Goal: Transaction & Acquisition: Obtain resource

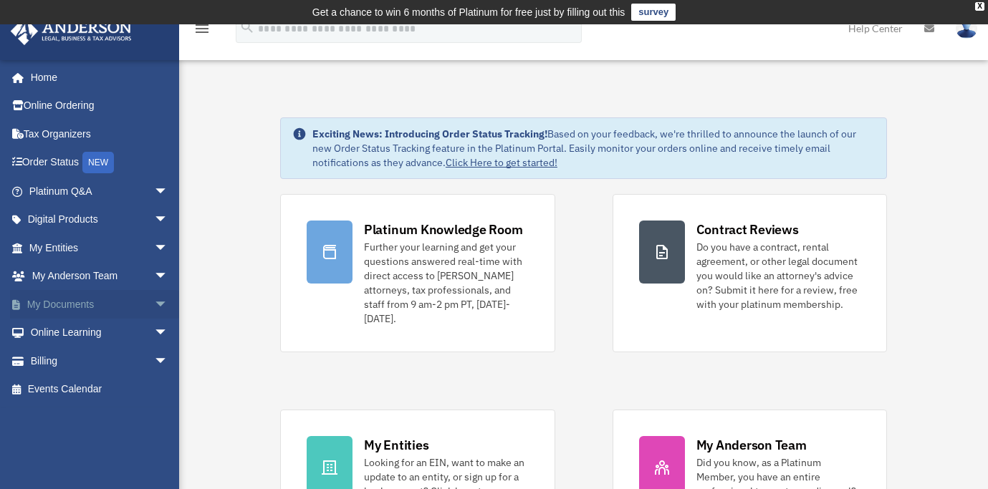
click at [74, 309] on link "My Documents arrow_drop_down" at bounding box center [100, 304] width 180 height 29
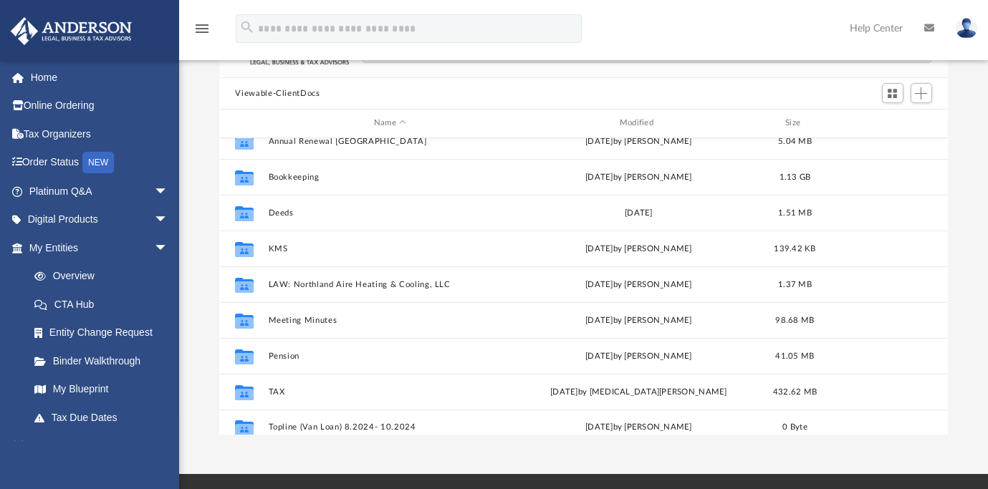
scroll to position [61, 0]
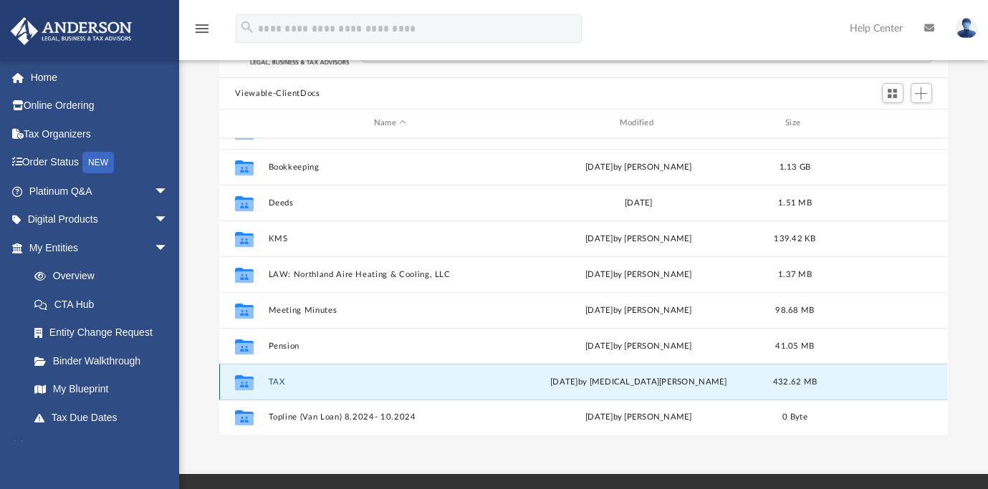
click at [281, 379] on button "TAX" at bounding box center [390, 381] width 243 height 9
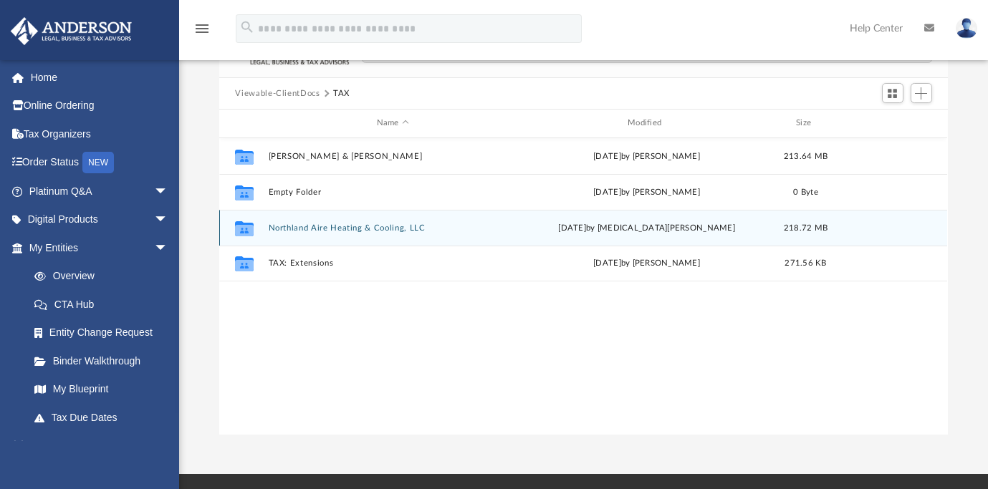
click at [379, 236] on div "Collaborated Folder Northland Aire Heating & Cooling, LLC Wed Oct 1 2025 by Nik…" at bounding box center [583, 228] width 728 height 36
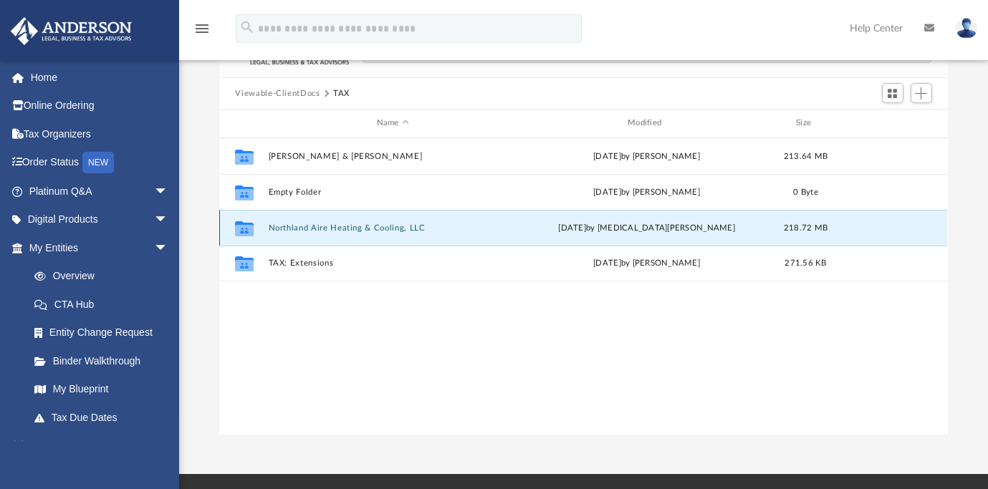
click at [243, 233] on icon "grid" at bounding box center [244, 229] width 19 height 11
click at [310, 232] on div "Collaborated Folder Northland Aire Heating & Cooling, LLC Wed Oct 1 2025 by Nik…" at bounding box center [583, 228] width 728 height 36
click at [310, 232] on div "Collaborated Folder Northland Aire Heating & Cooling, LLC [DATE] by [MEDICAL_DA…" at bounding box center [583, 228] width 728 height 36
click at [313, 227] on button "Northland Aire Heating & Cooling, LLC" at bounding box center [393, 227] width 248 height 9
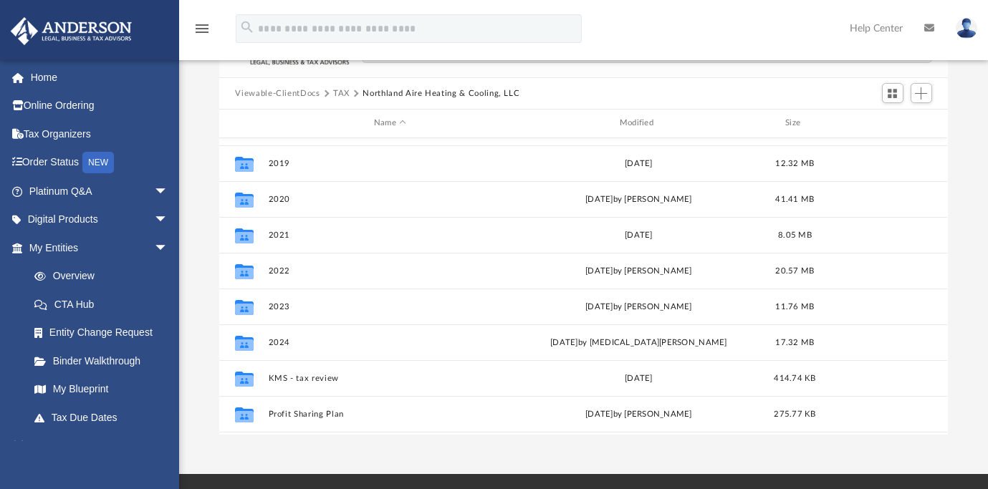
scroll to position [118, 0]
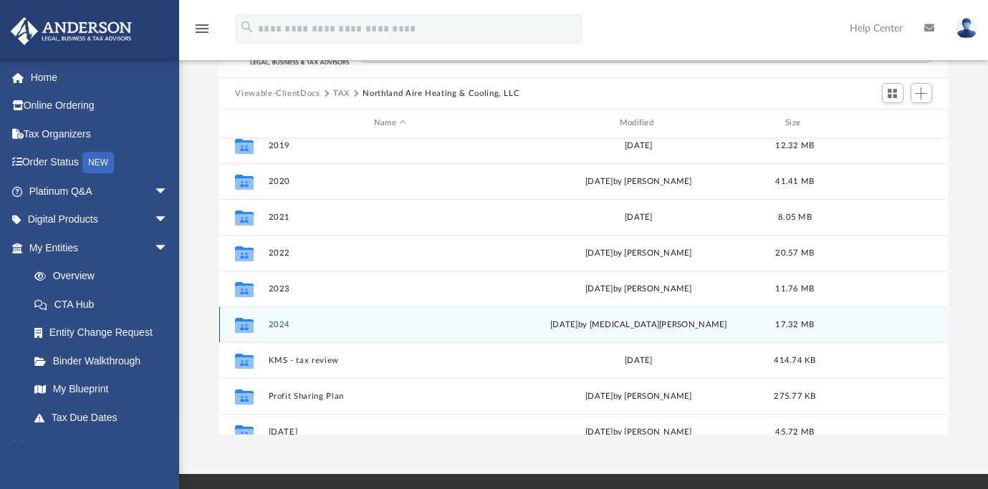
click at [288, 325] on button "2024" at bounding box center [390, 324] width 243 height 9
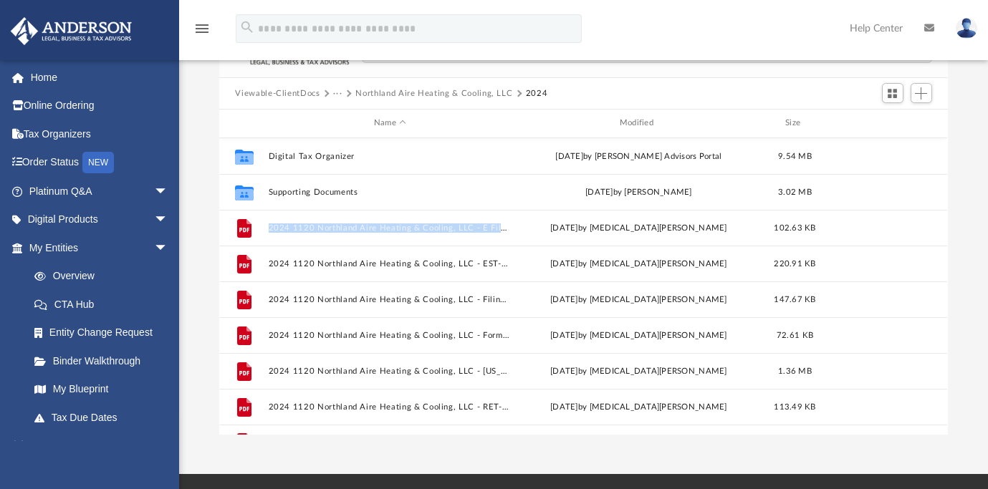
scroll to position [25, 0]
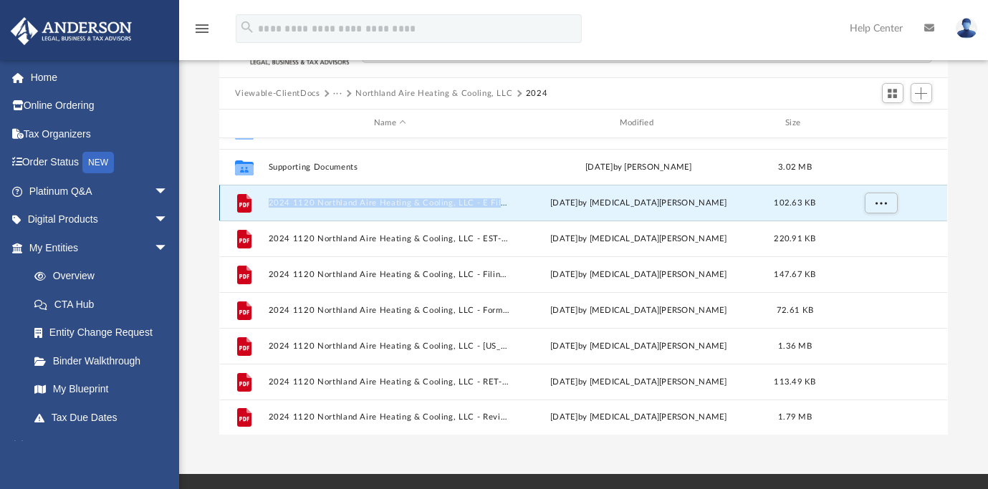
click at [292, 199] on button "2024 1120 Northland Aire Heating & Cooling, LLC - E File Authorization - Please…" at bounding box center [390, 202] width 243 height 9
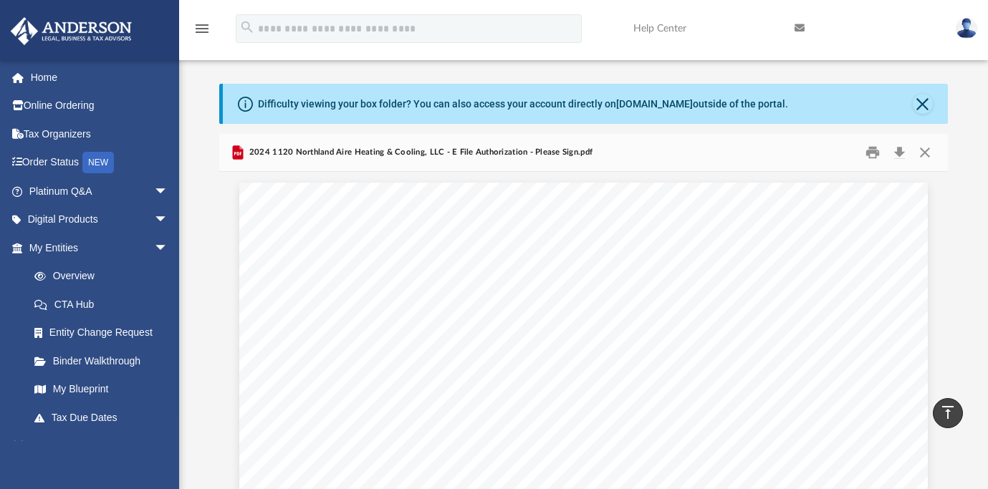
scroll to position [24, 0]
click at [898, 152] on button "Download" at bounding box center [900, 154] width 26 height 22
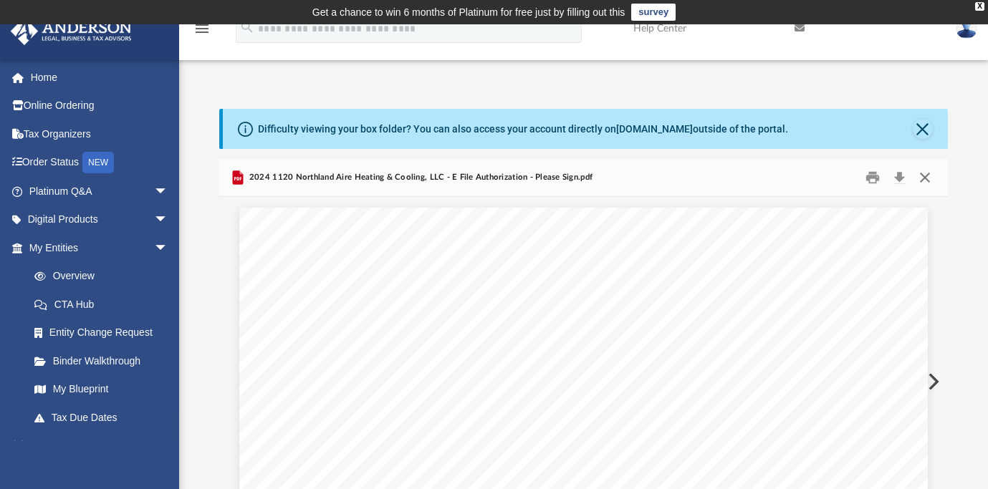
click at [929, 179] on button "Close" at bounding box center [925, 178] width 26 height 22
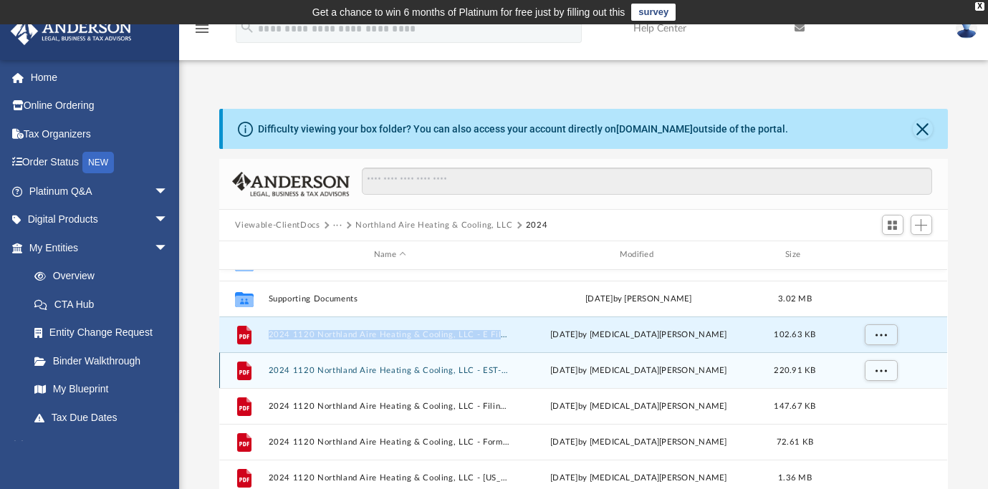
click at [295, 367] on button "2024 1120 Northland Aire Heating & Cooling, LLC - EST-PMT Payment Voucher.pdf" at bounding box center [390, 370] width 243 height 9
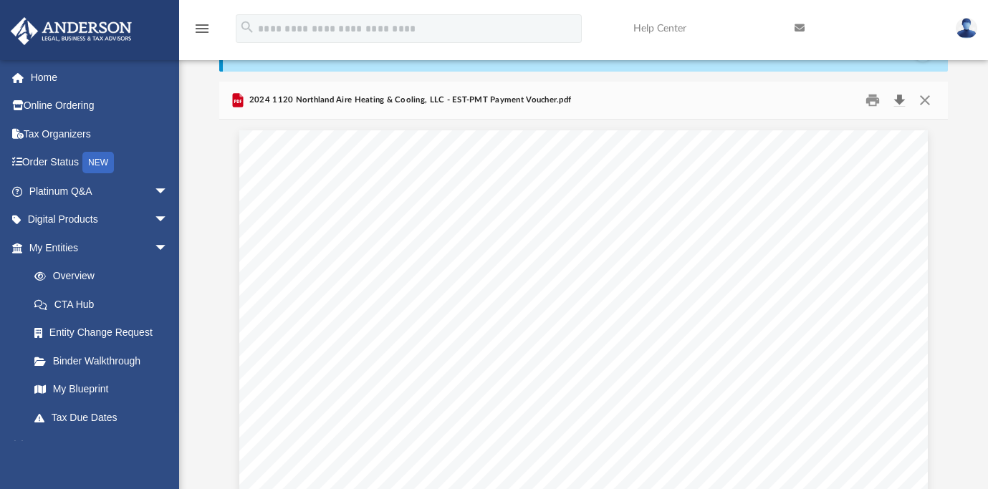
click at [904, 104] on button "Download" at bounding box center [900, 101] width 26 height 22
click at [902, 100] on button "Download" at bounding box center [900, 101] width 26 height 22
click at [972, 27] on img at bounding box center [965, 28] width 21 height 21
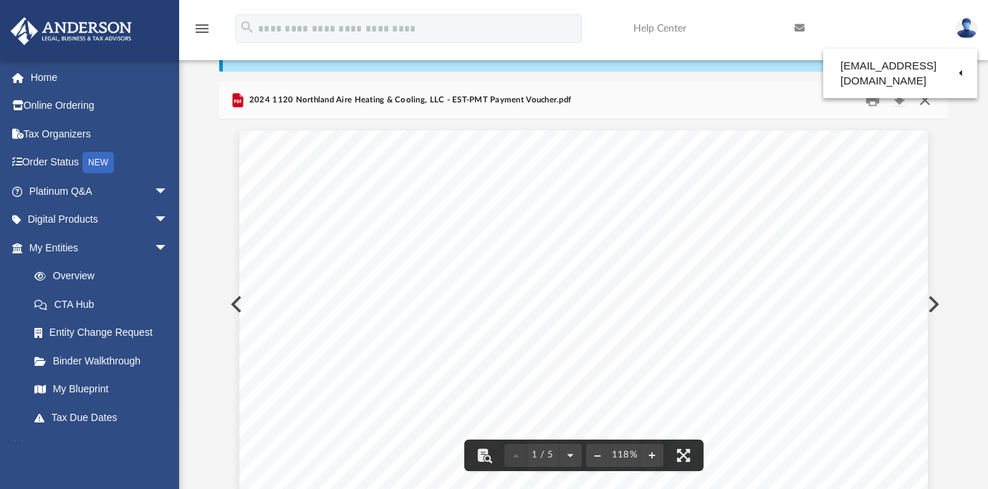
click at [927, 95] on button "Close" at bounding box center [925, 101] width 26 height 22
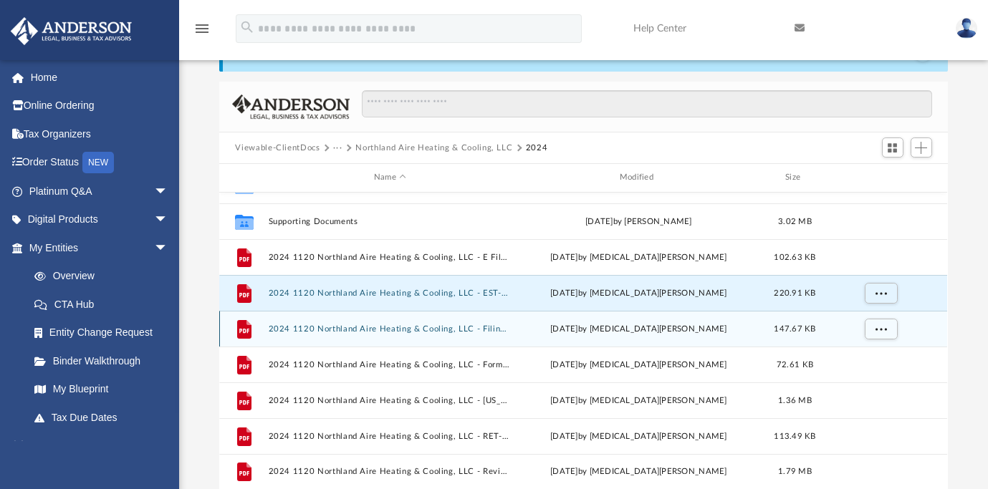
click at [239, 330] on icon "grid" at bounding box center [244, 328] width 14 height 19
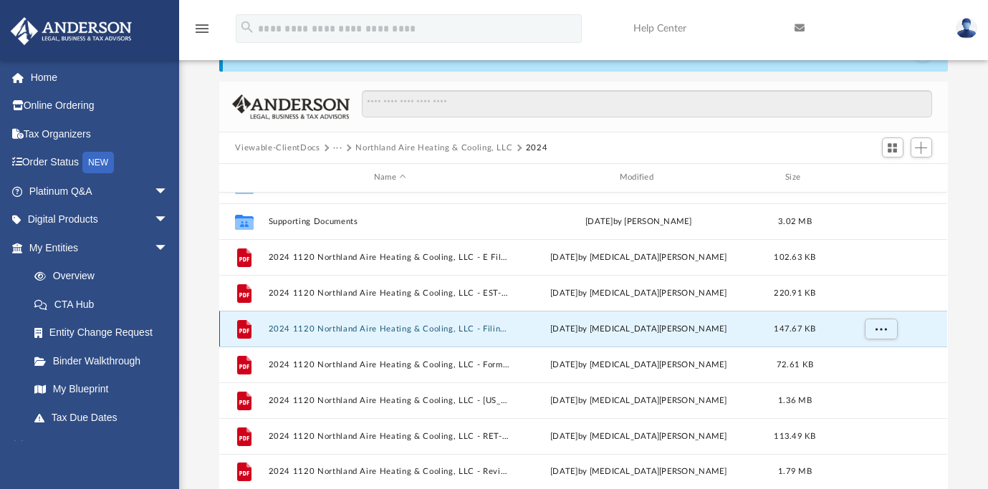
click at [293, 328] on button "2024 1120 Northland Aire Heating & Cooling, LLC - Filing Instructions.pdf" at bounding box center [390, 328] width 243 height 9
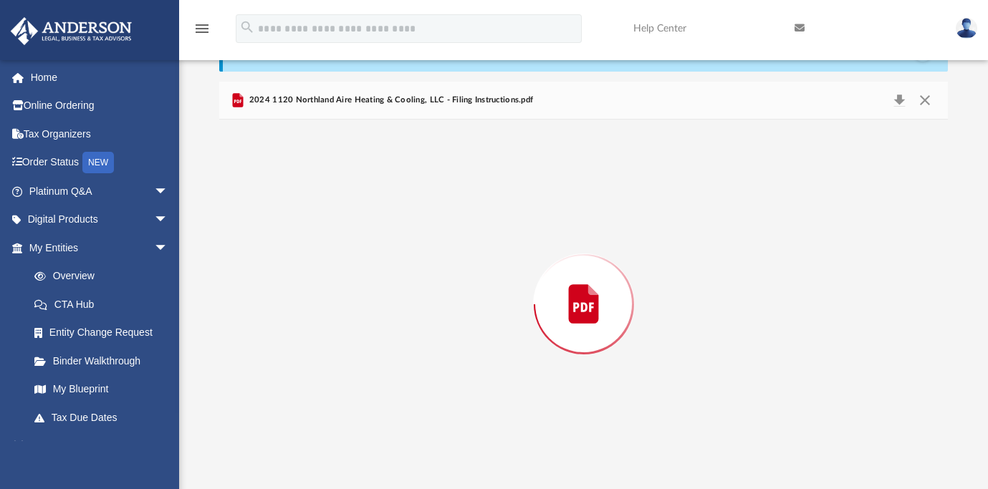
click at [293, 328] on div "Preview" at bounding box center [583, 305] width 728 height 370
click at [879, 102] on button "Print" at bounding box center [872, 101] width 29 height 22
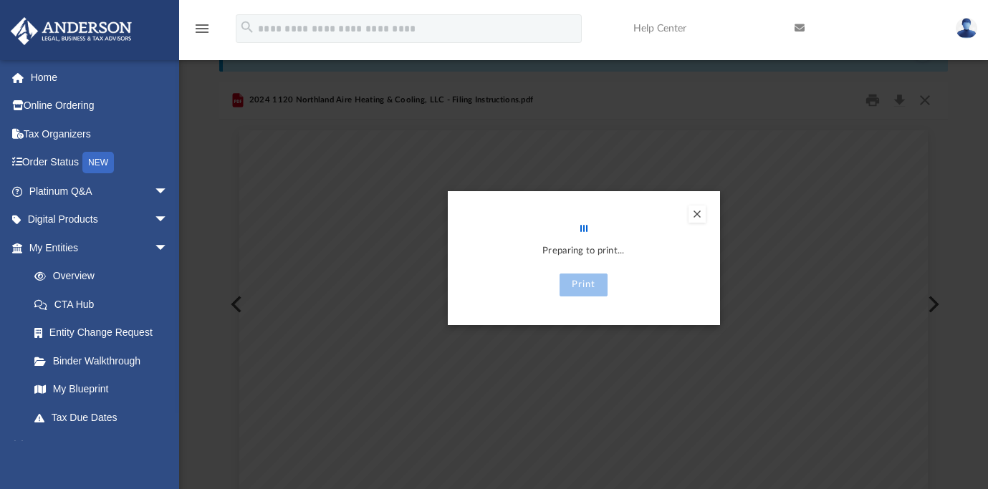
click at [901, 101] on div "Preview" at bounding box center [494, 244] width 988 height 489
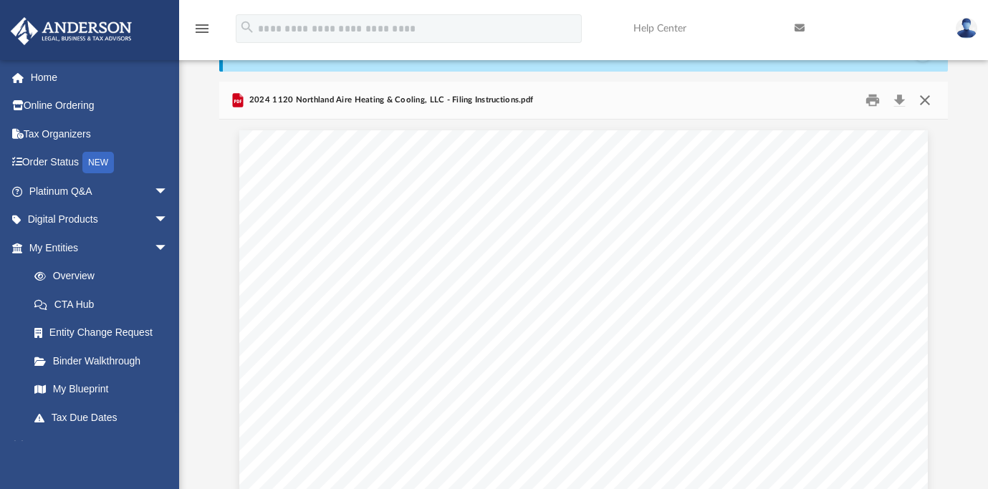
click at [923, 102] on button "Close" at bounding box center [925, 101] width 26 height 22
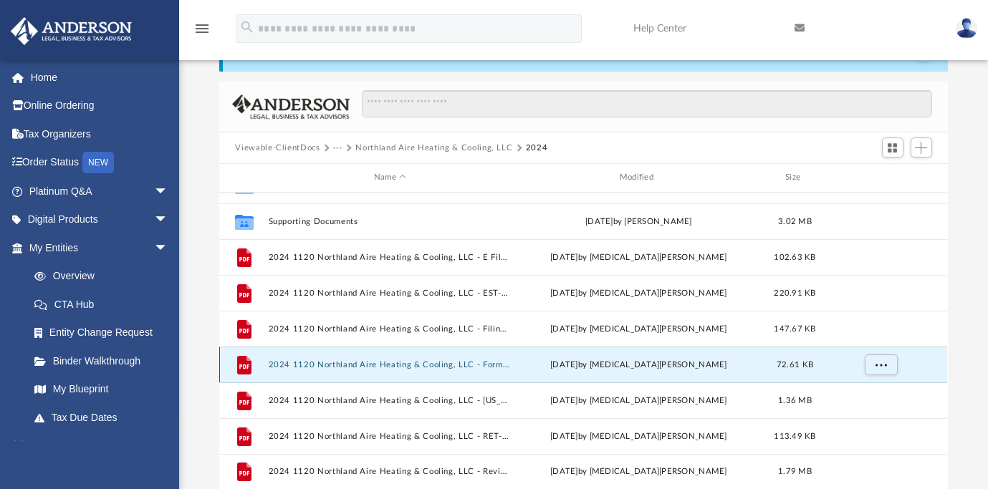
click at [292, 363] on button "2024 1120 Northland Aire Heating & Cooling, LLC - Form 1120-W Payment Voucher.p…" at bounding box center [390, 364] width 243 height 9
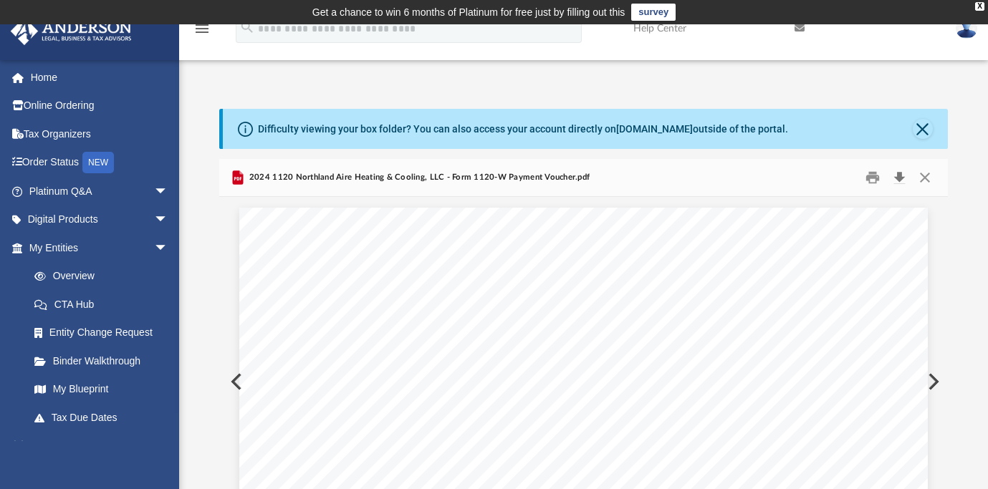
click at [897, 178] on button "Download" at bounding box center [900, 178] width 26 height 22
click at [902, 175] on button "Download" at bounding box center [900, 178] width 26 height 22
click at [901, 178] on button "Download" at bounding box center [900, 178] width 26 height 22
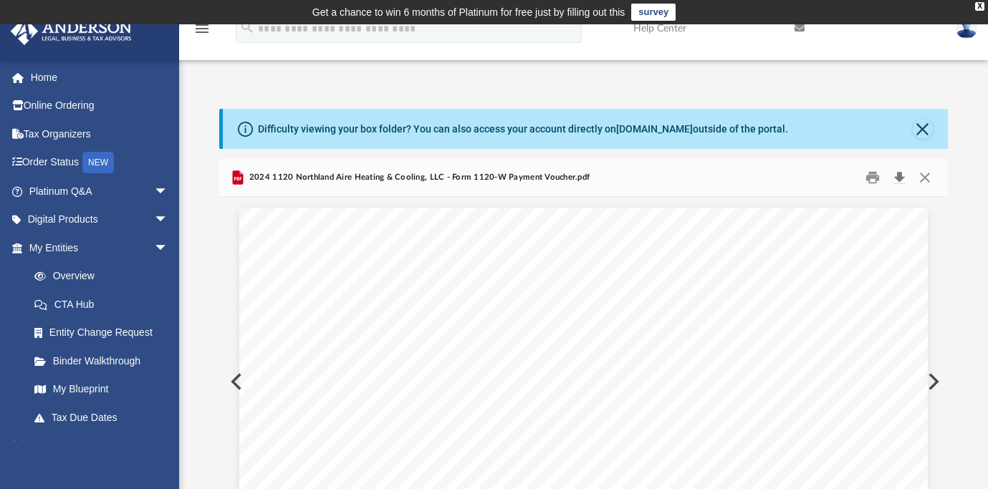
click at [901, 178] on button "Download" at bounding box center [900, 178] width 26 height 22
click at [902, 177] on button "Download" at bounding box center [900, 178] width 26 height 22
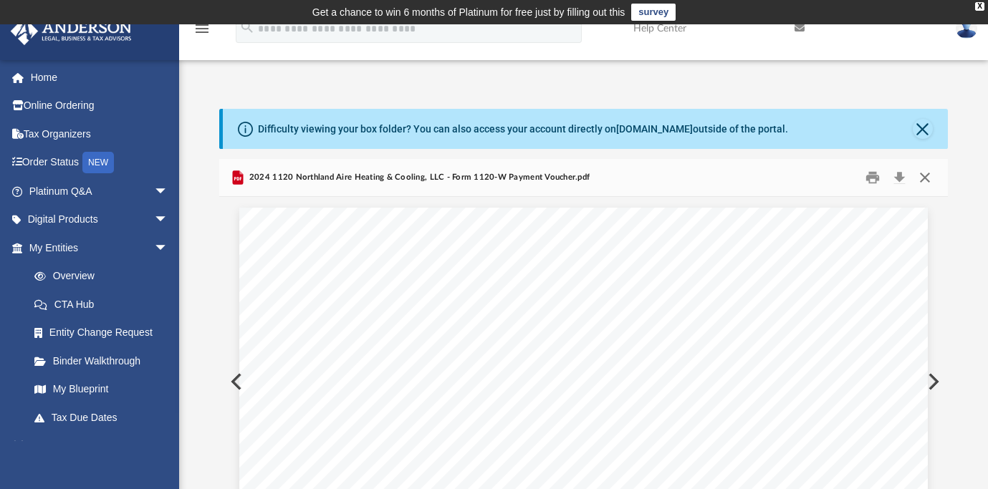
click at [922, 178] on button "Close" at bounding box center [925, 178] width 26 height 22
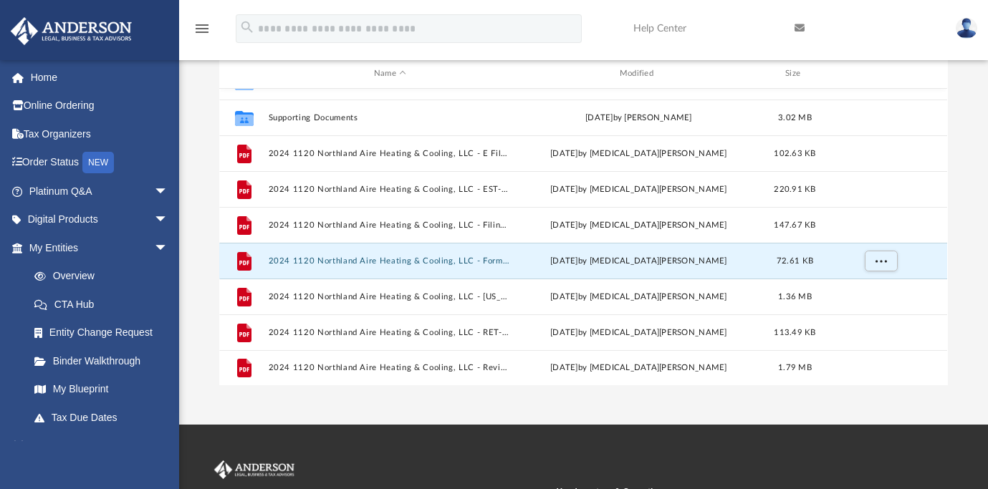
scroll to position [196, 0]
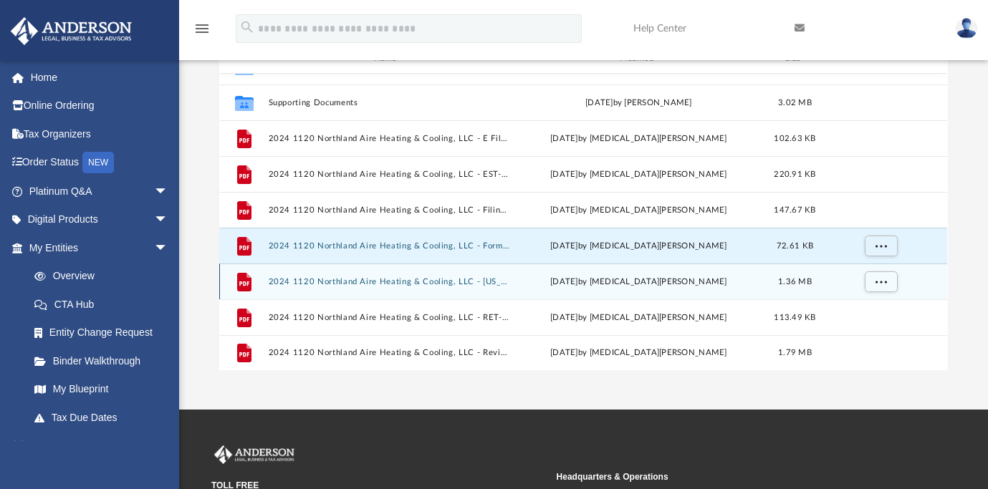
click at [436, 279] on button "2024 1120 Northland Aire Heating & Cooling, LLC - [US_STATE] Business Corporati…" at bounding box center [390, 281] width 243 height 9
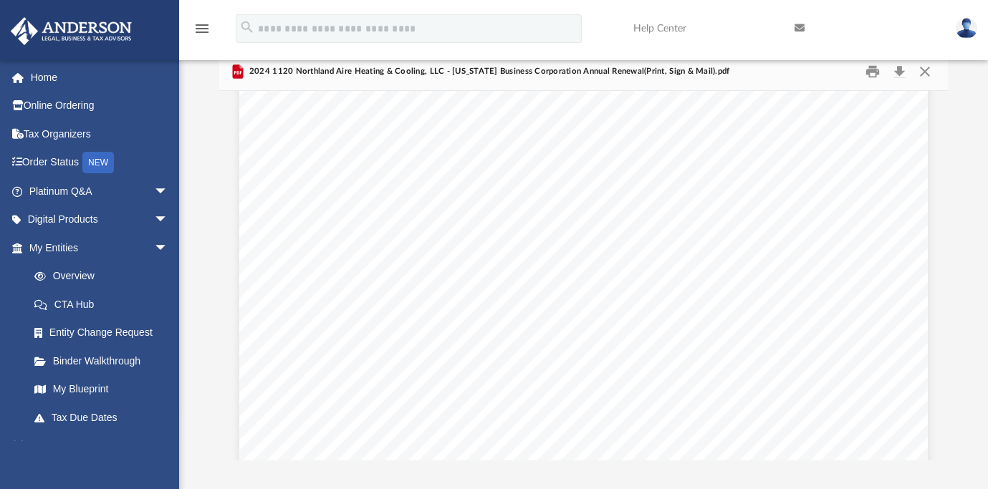
scroll to position [0, 0]
click at [899, 76] on button "Download" at bounding box center [900, 72] width 26 height 22
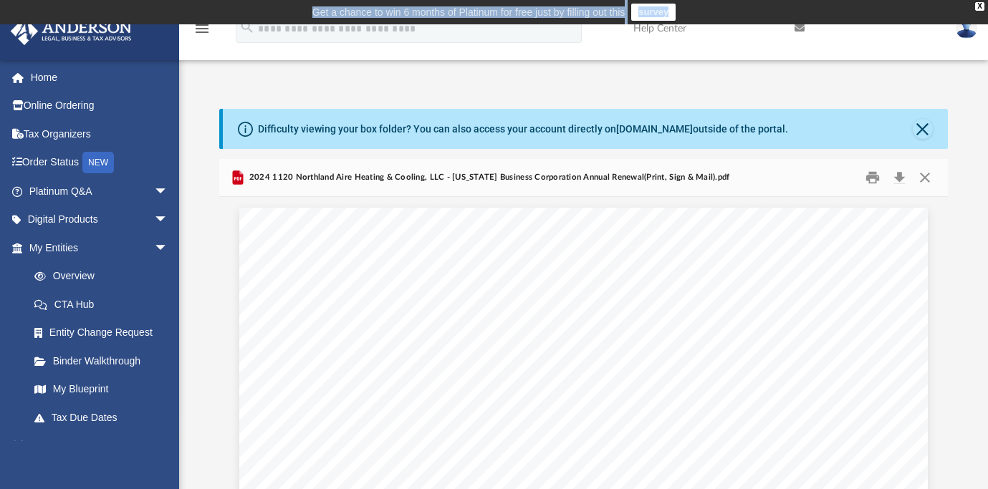
drag, startPoint x: 702, startPoint y: 7, endPoint x: 762, endPoint y: -198, distance: 213.5
click at [762, 0] on html "X Get a chance to win 6 months of Platinum for free just by filling out this su…" at bounding box center [494, 431] width 988 height 862
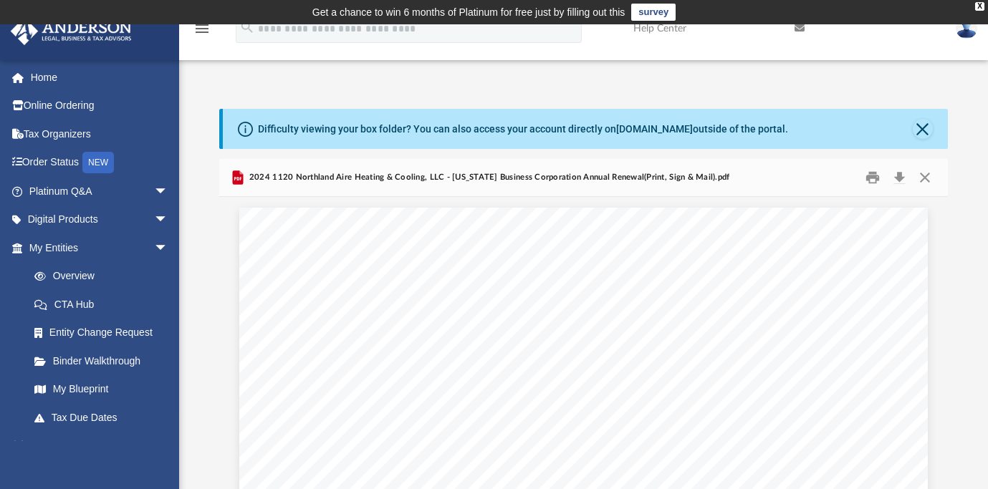
click at [899, 165] on div "2024 1120 Northland Aire Heating & Cooling, LLC - [US_STATE] Business Corporati…" at bounding box center [583, 178] width 728 height 38
click at [899, 178] on button "Download" at bounding box center [900, 178] width 26 height 22
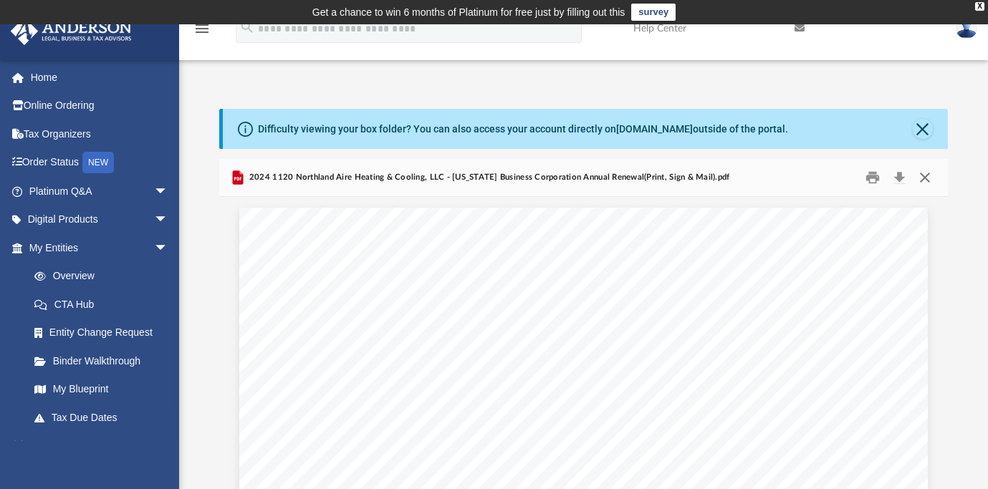
click at [926, 178] on button "Close" at bounding box center [925, 178] width 26 height 22
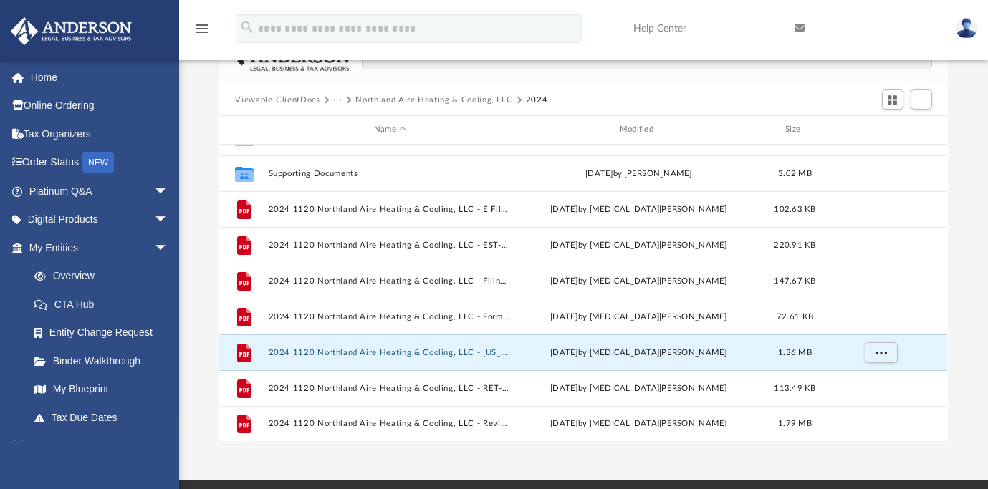
scroll to position [155, 0]
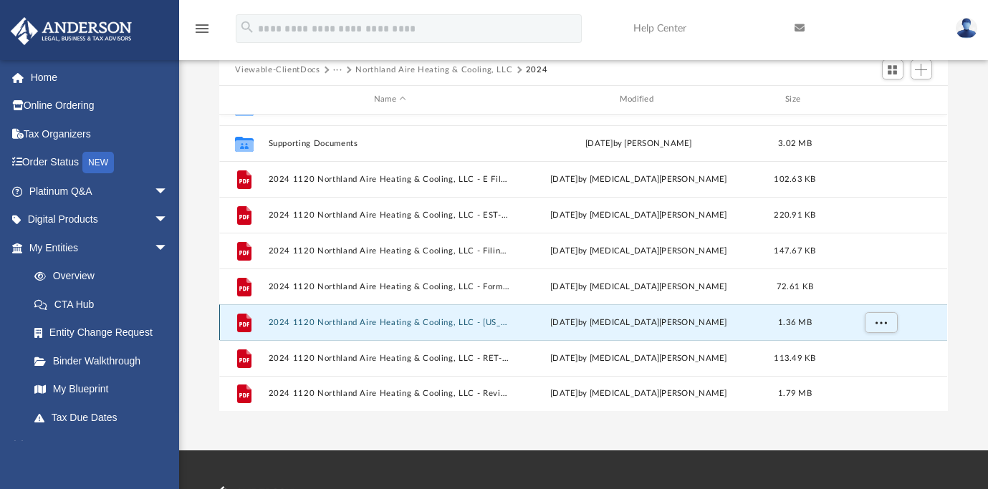
click at [349, 324] on button "2024 1120 Northland Aire Heating & Cooling, LLC - [US_STATE] Business Corporati…" at bounding box center [390, 322] width 243 height 9
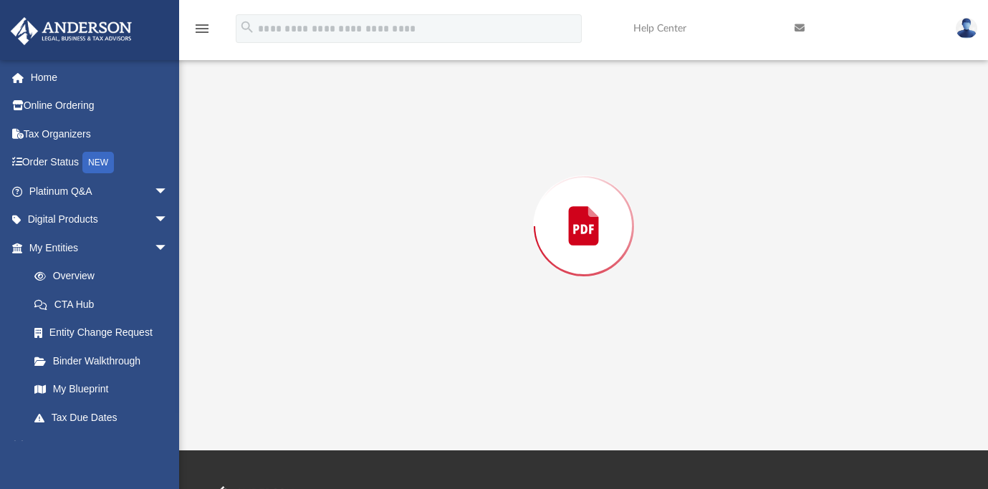
click at [349, 324] on div "Preview" at bounding box center [583, 227] width 728 height 370
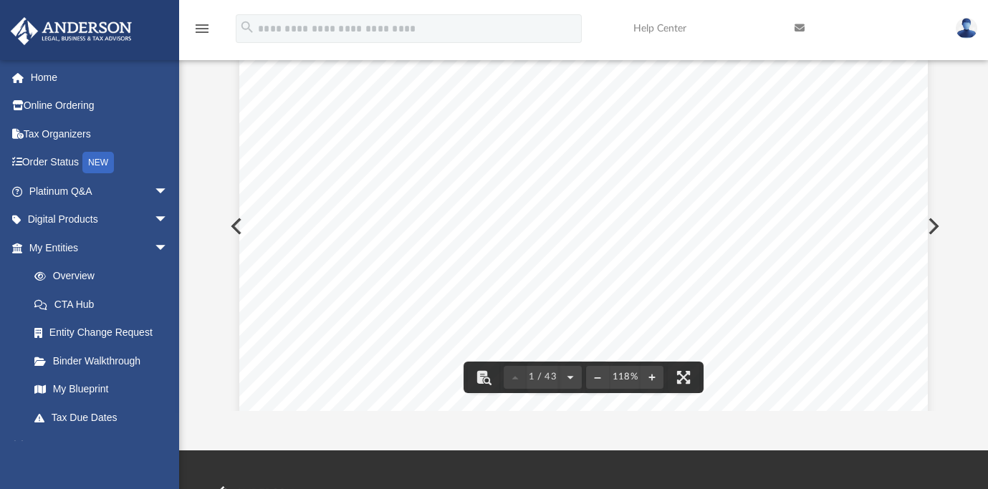
click at [706, 125] on div "STATE COPY 11181001 149078 51677 2024.04030 NORTHLAND AIRE HEATING & 51677__1" at bounding box center [583, 497] width 688 height 891
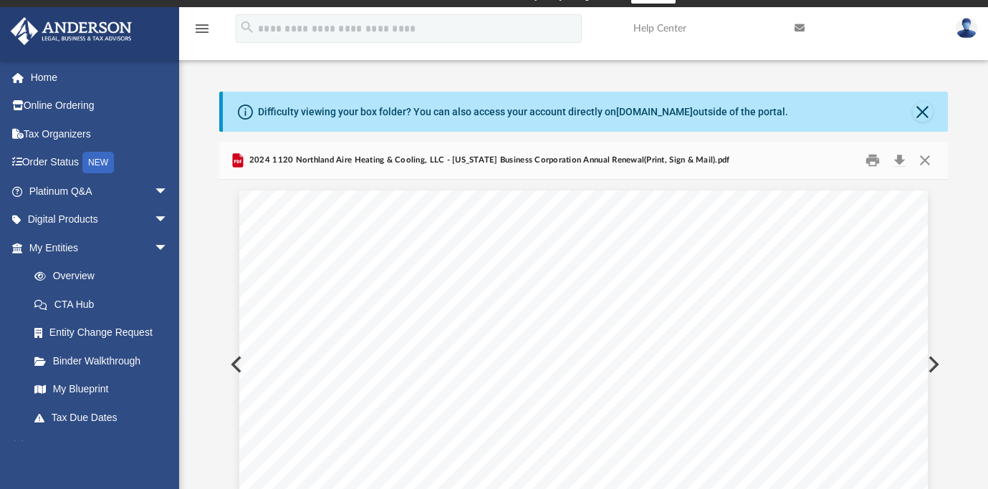
scroll to position [0, 0]
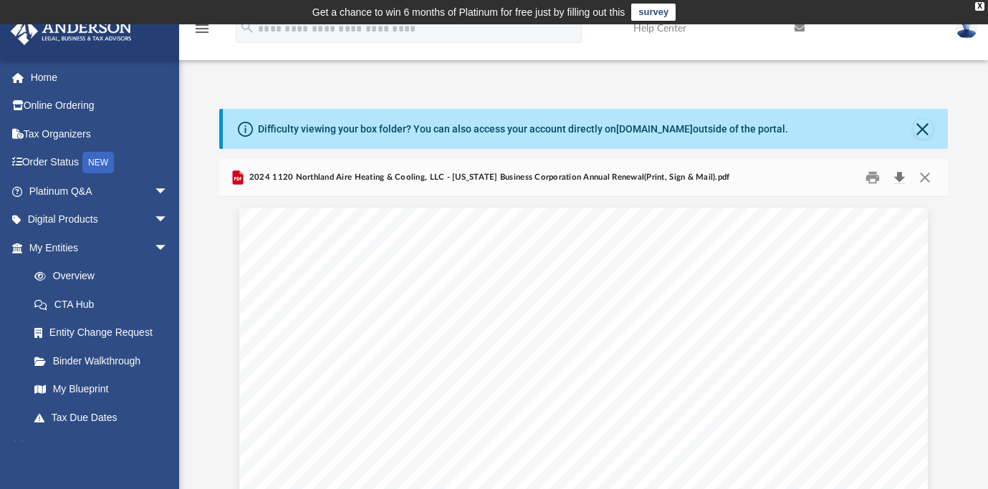
click at [903, 178] on button "Download" at bounding box center [900, 178] width 26 height 22
click at [897, 178] on button "Download" at bounding box center [900, 178] width 26 height 22
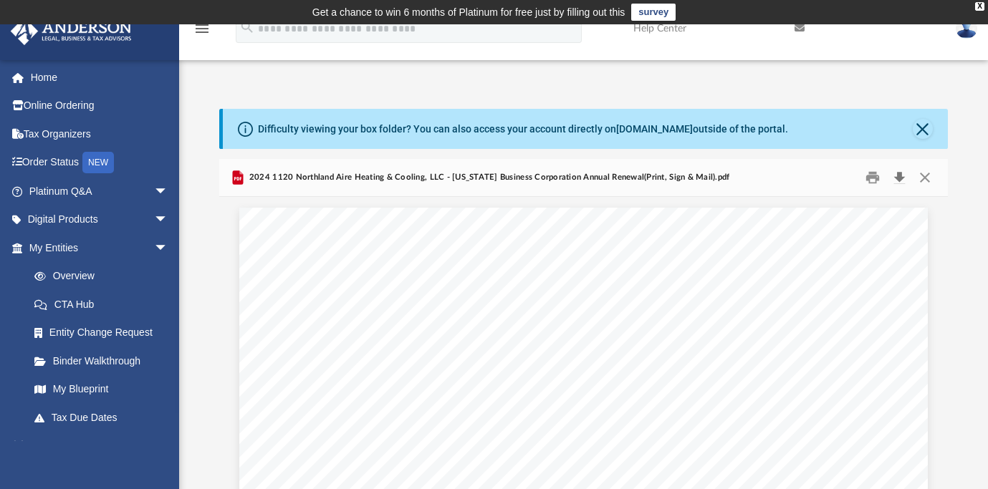
click at [904, 182] on button "Download" at bounding box center [900, 178] width 26 height 22
click at [903, 180] on button "Download" at bounding box center [900, 178] width 26 height 22
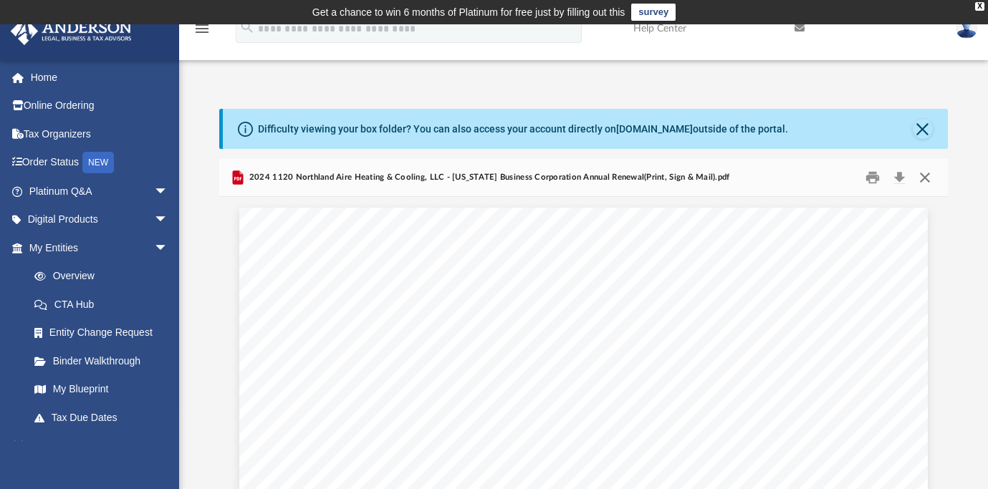
click at [922, 173] on button "Close" at bounding box center [925, 178] width 26 height 22
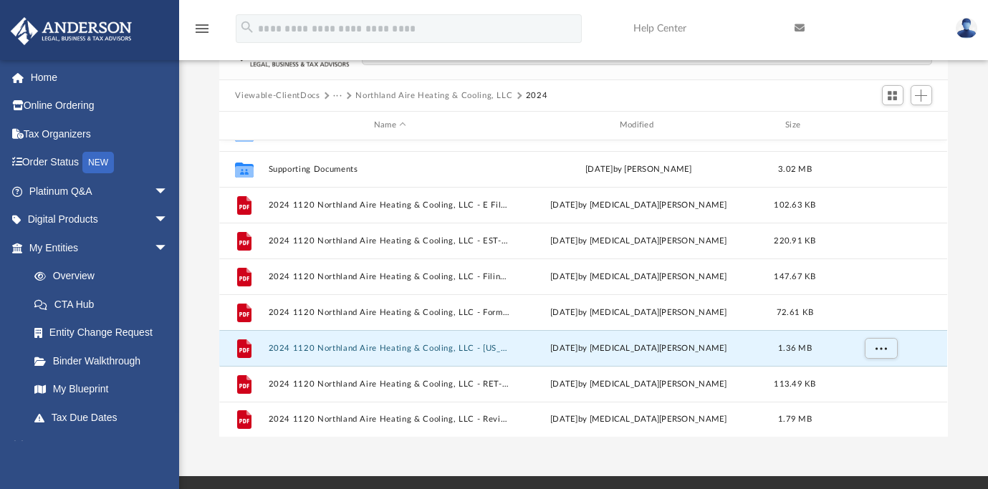
scroll to position [230, 0]
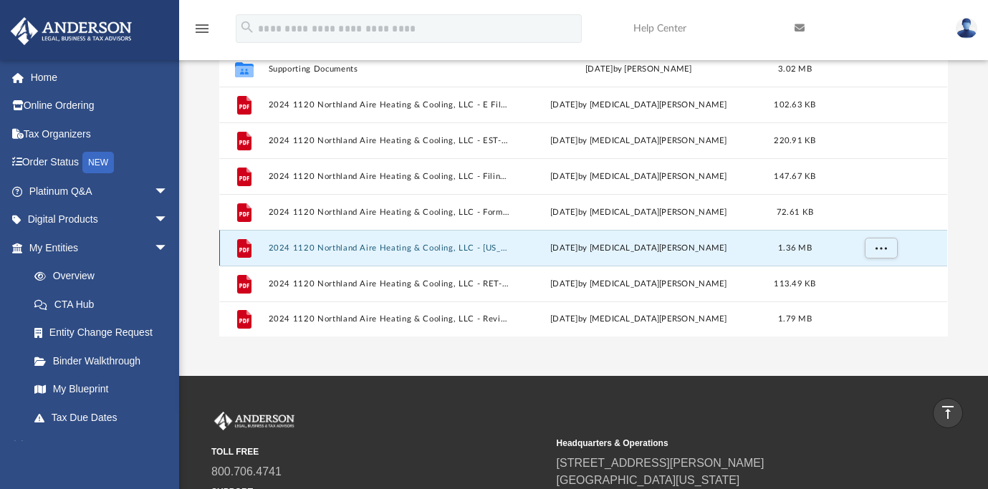
click at [407, 247] on button "2024 1120 Northland Aire Heating & Cooling, LLC - [US_STATE] Business Corporati…" at bounding box center [390, 247] width 243 height 9
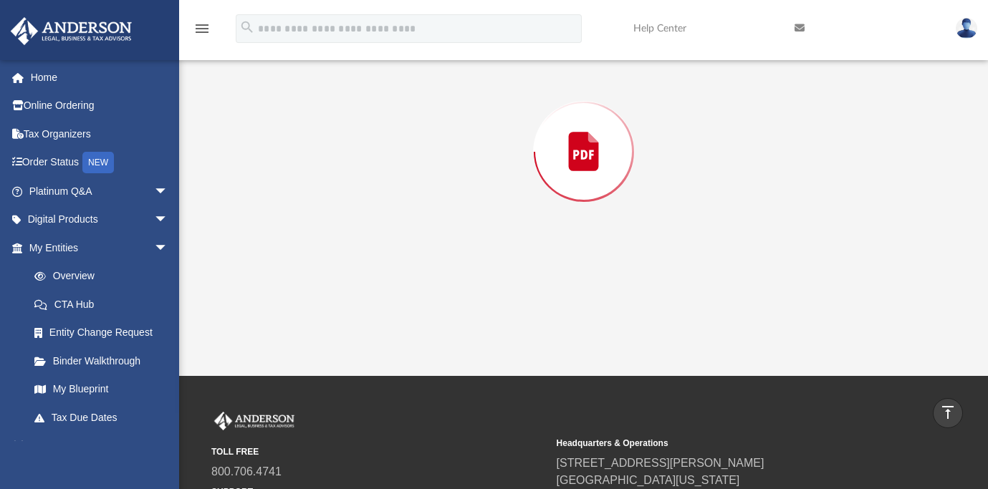
scroll to position [159, 0]
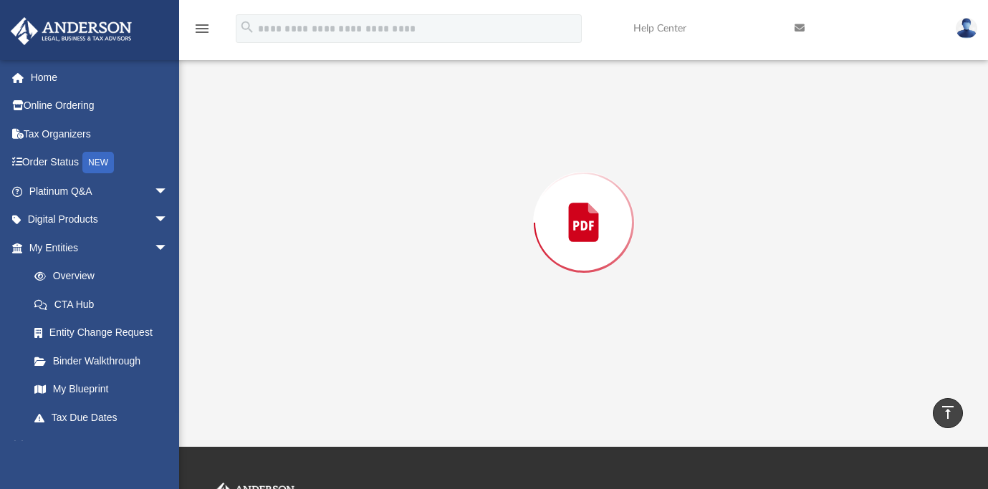
click at [407, 247] on div "Preview" at bounding box center [583, 223] width 728 height 370
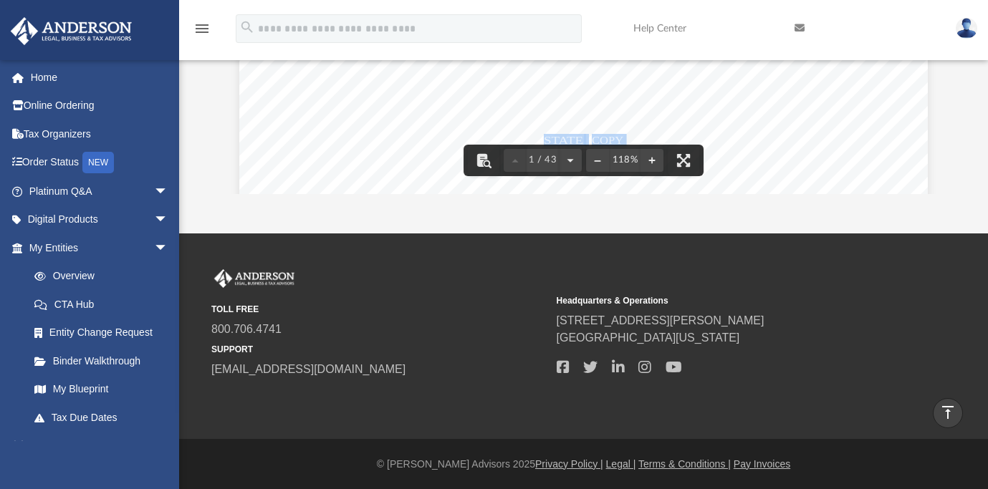
scroll to position [0, 0]
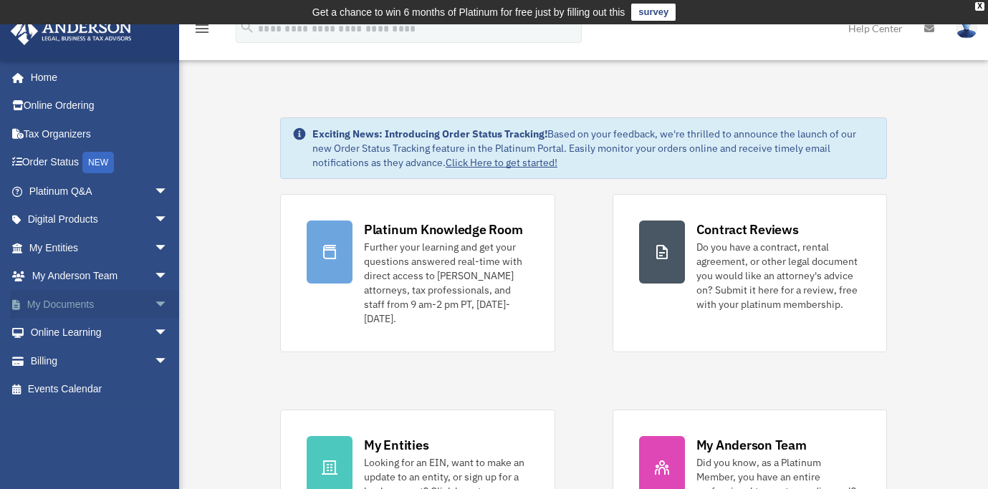
click at [104, 301] on link "My Documents arrow_drop_down" at bounding box center [100, 304] width 180 height 29
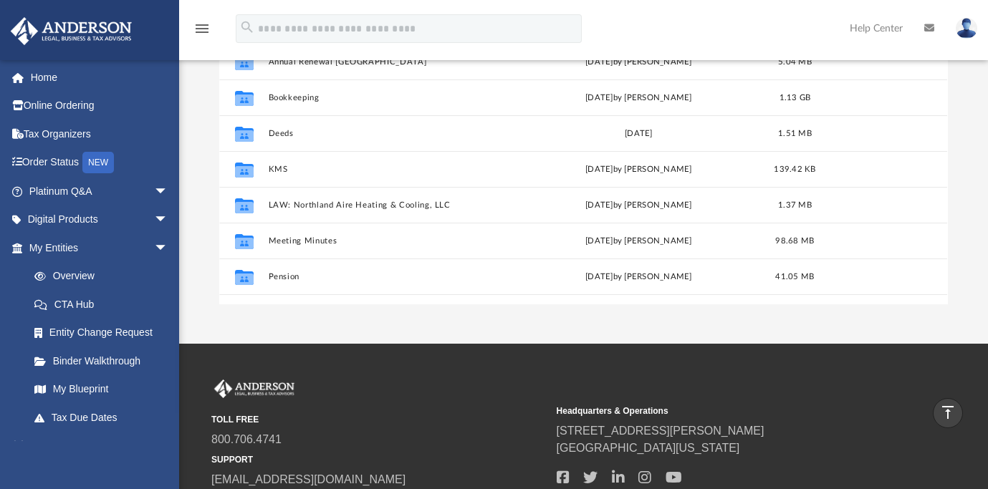
scroll to position [61, 0]
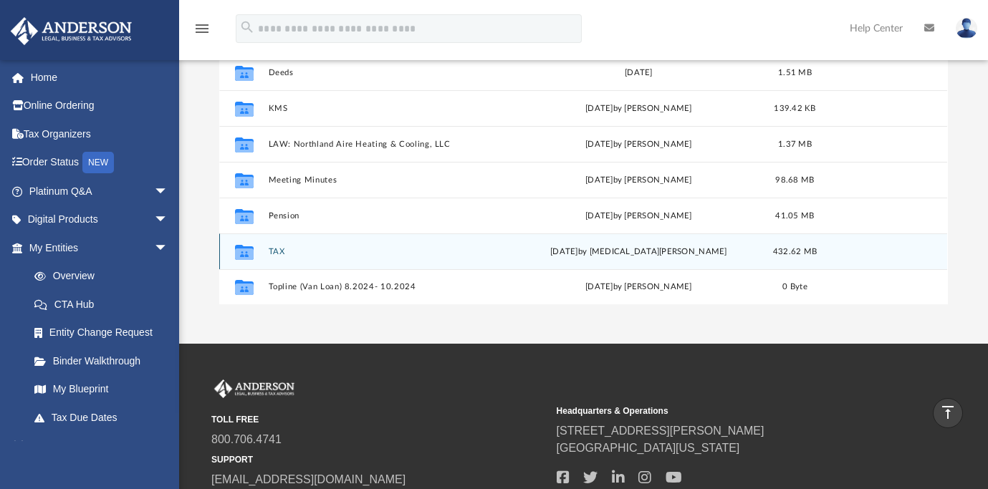
click at [614, 254] on div "Wed Oct 1 2025 by Nikita Patel" at bounding box center [638, 251] width 243 height 13
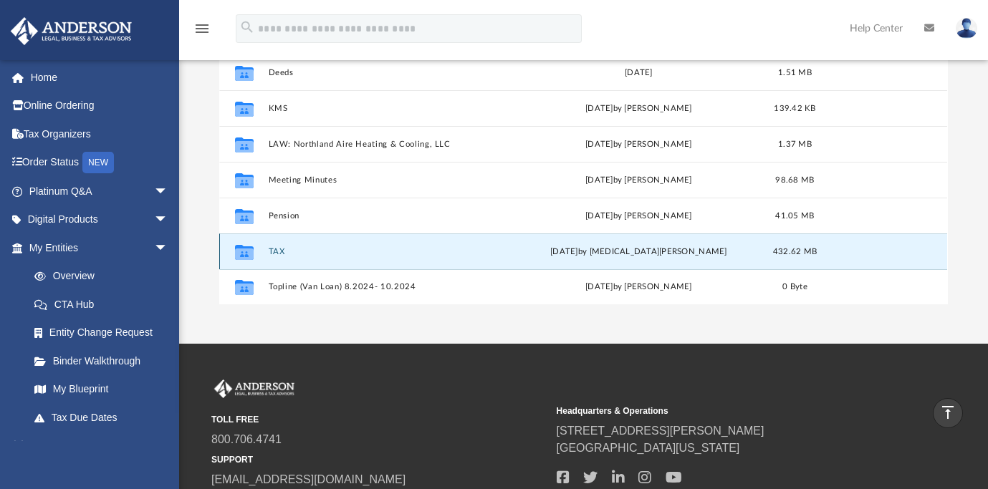
click at [279, 250] on button "TAX" at bounding box center [390, 251] width 243 height 9
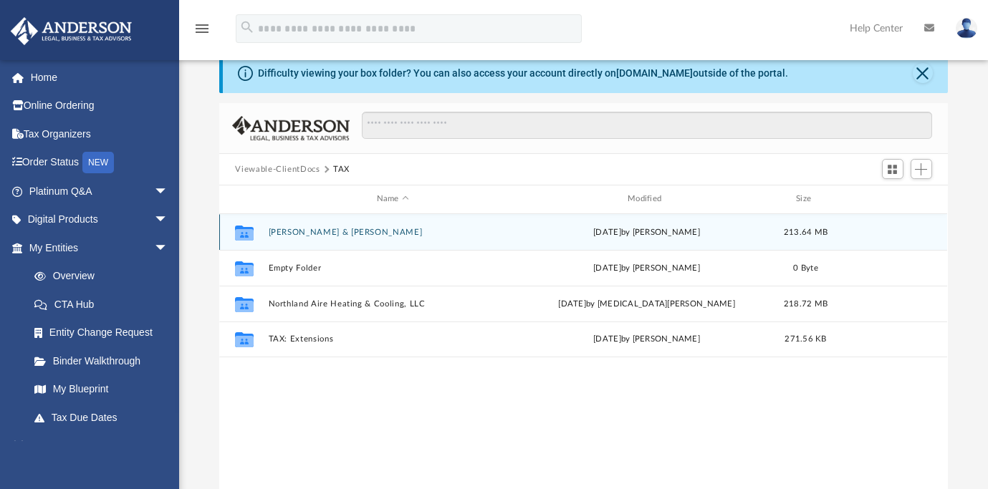
scroll to position [84, 0]
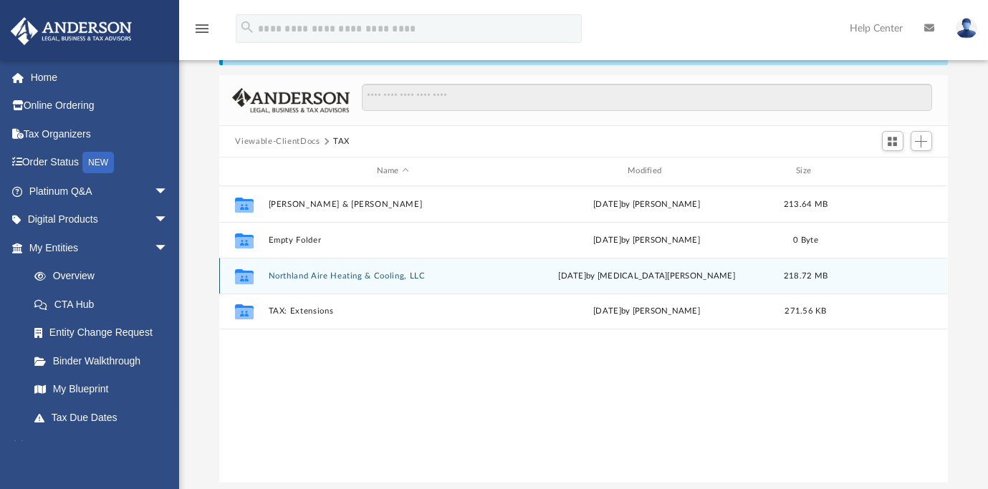
click at [377, 274] on button "Northland Aire Heating & Cooling, LLC" at bounding box center [393, 275] width 248 height 9
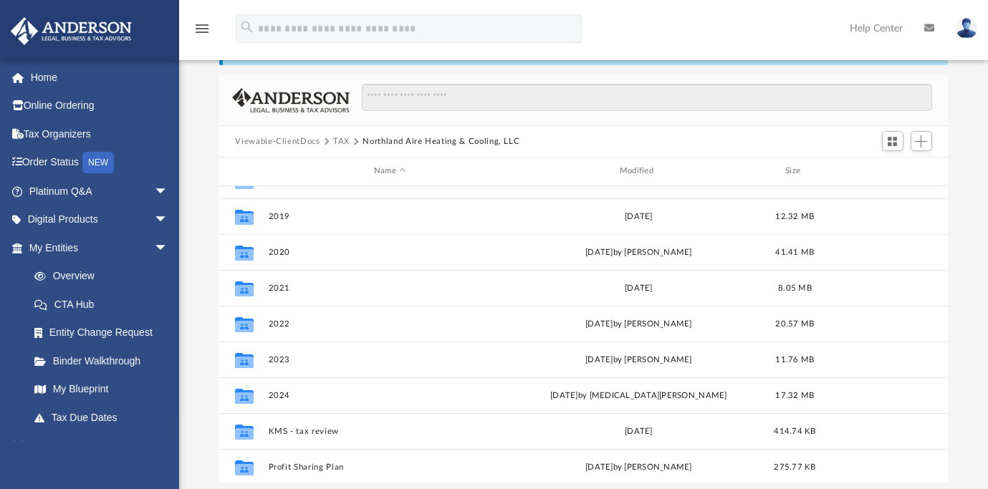
scroll to position [145, 0]
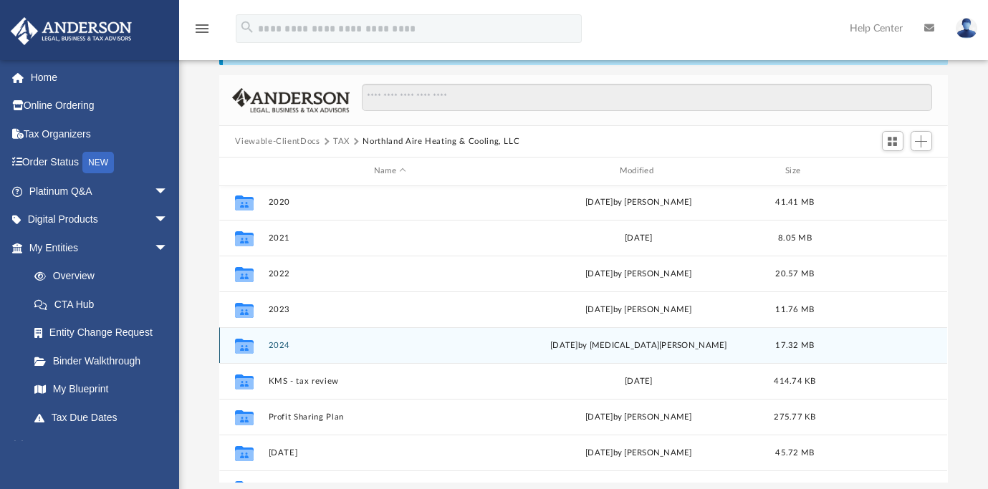
click at [281, 343] on button "2024" at bounding box center [390, 345] width 243 height 9
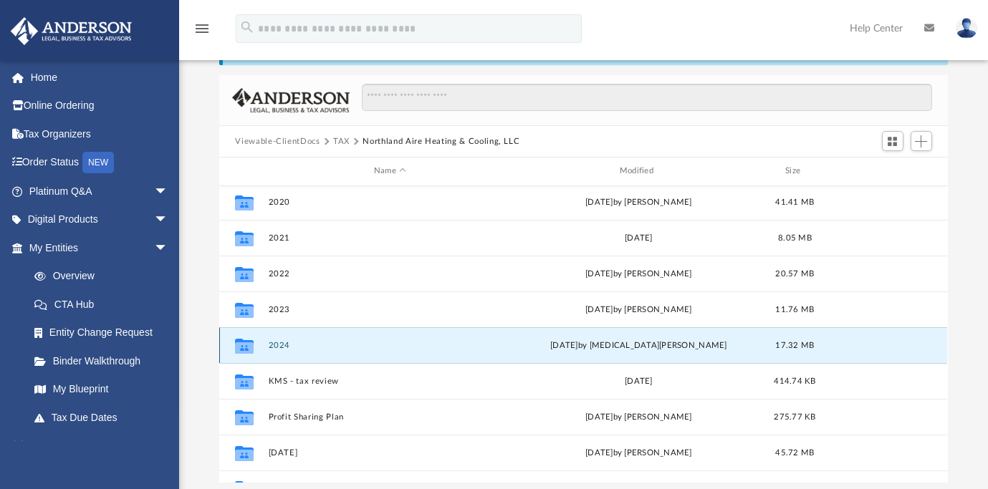
click at [281, 343] on button "2024" at bounding box center [390, 345] width 243 height 9
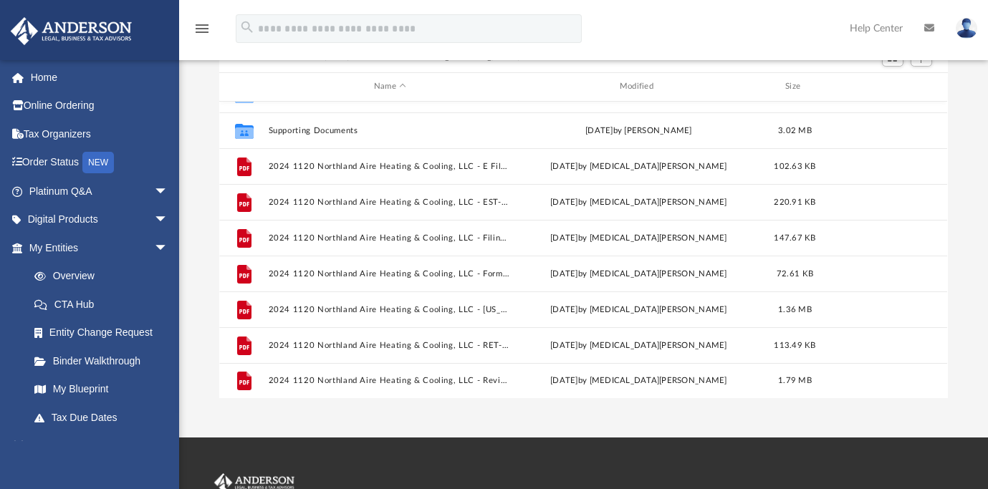
scroll to position [167, 0]
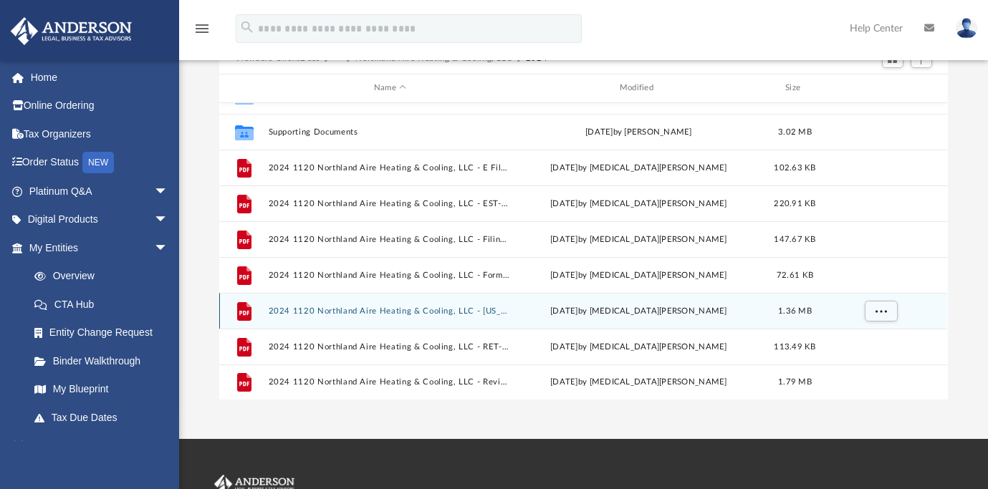
click at [442, 314] on button "2024 1120 Northland Aire Heating & Cooling, LLC - [US_STATE] Business Corporati…" at bounding box center [390, 311] width 243 height 9
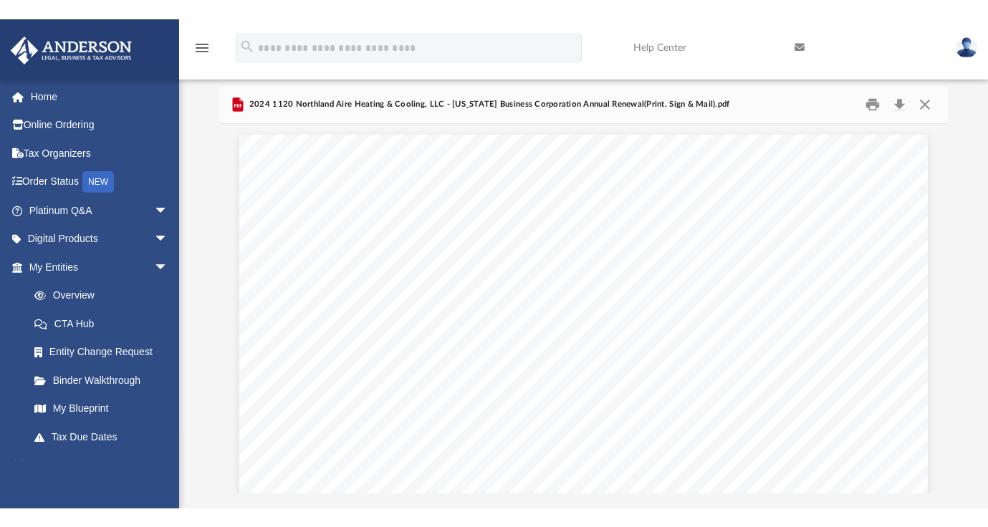
scroll to position [0, 0]
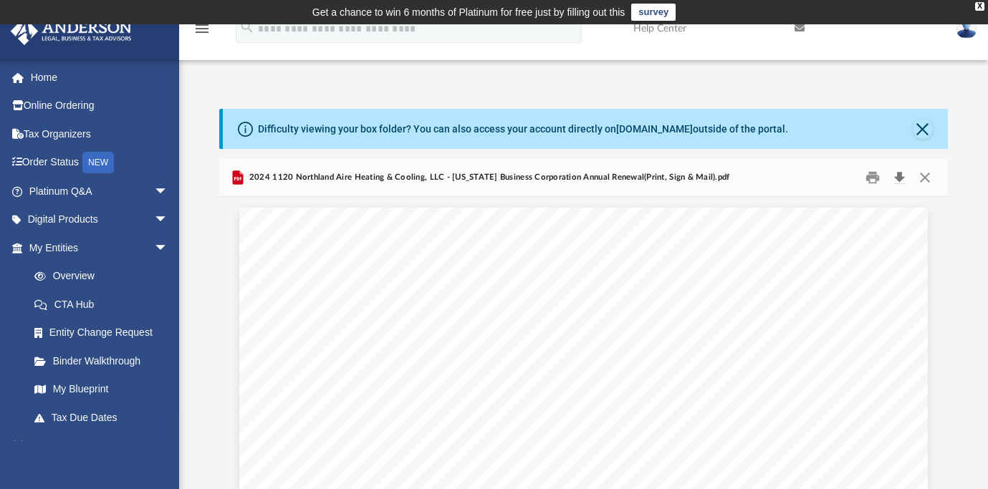
click at [897, 178] on button "Download" at bounding box center [900, 178] width 26 height 22
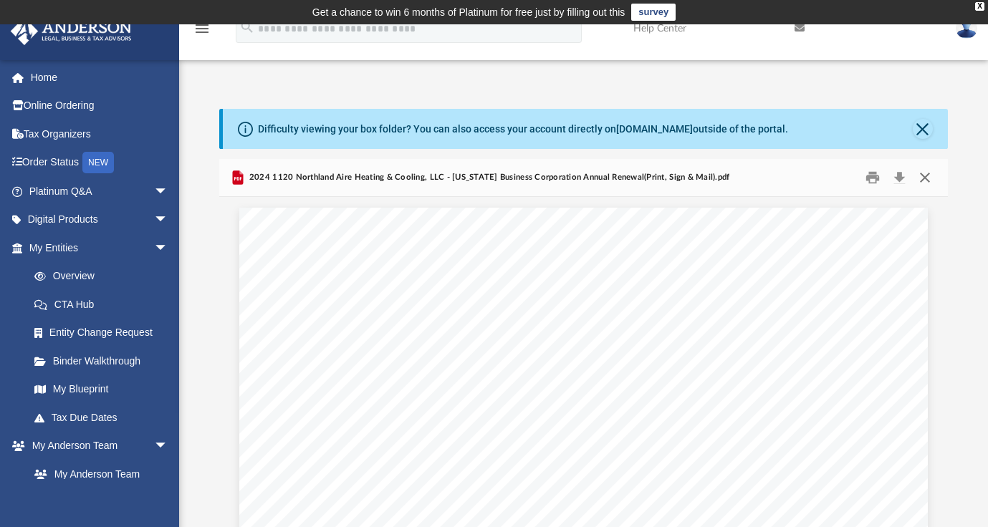
click at [925, 175] on button "Close" at bounding box center [925, 178] width 26 height 22
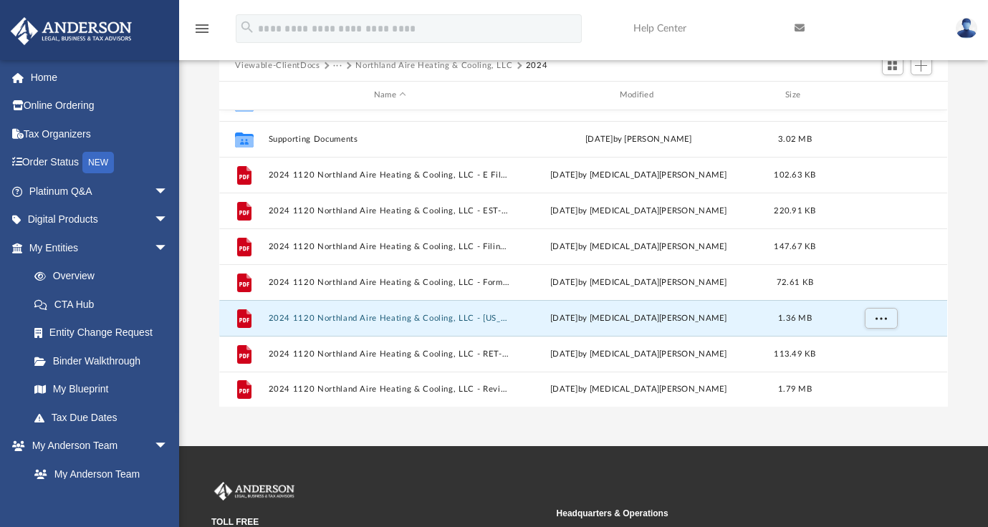
scroll to position [159, 0]
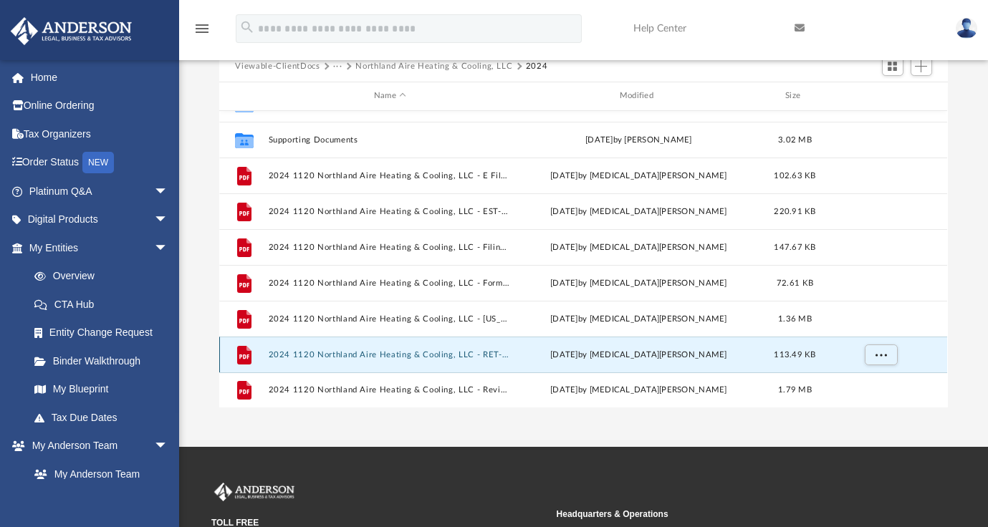
click at [437, 355] on button "2024 1120 Northland Aire Heating & Cooling, LLC - RET-PMT Payment Voucher.pdf" at bounding box center [390, 354] width 243 height 9
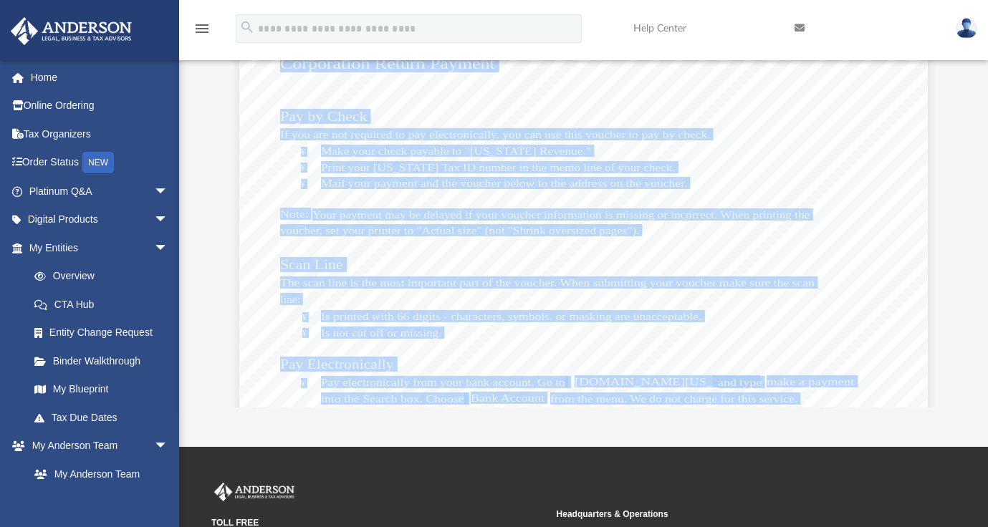
scroll to position [0, 0]
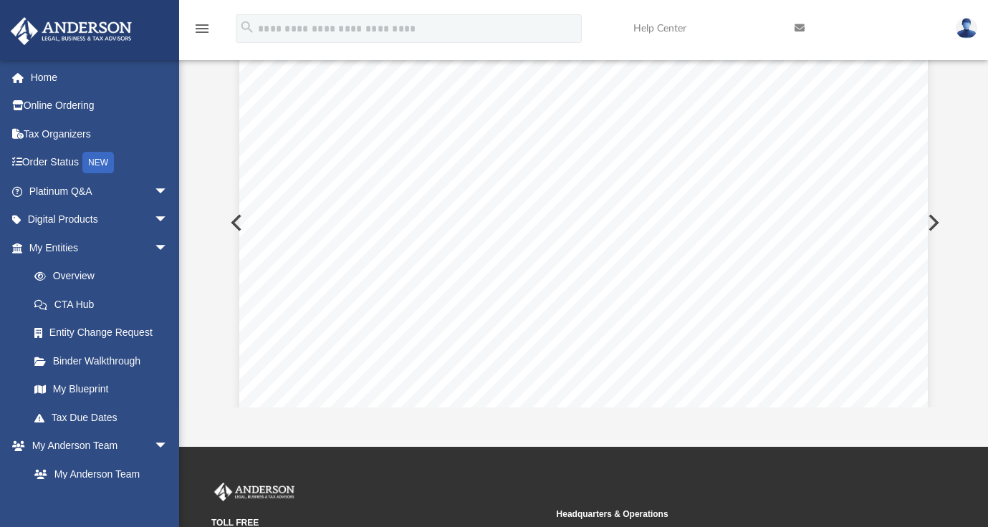
click at [956, 208] on div "Difficulty viewing your box folder? You can also access your account directly o…" at bounding box center [583, 179] width 809 height 458
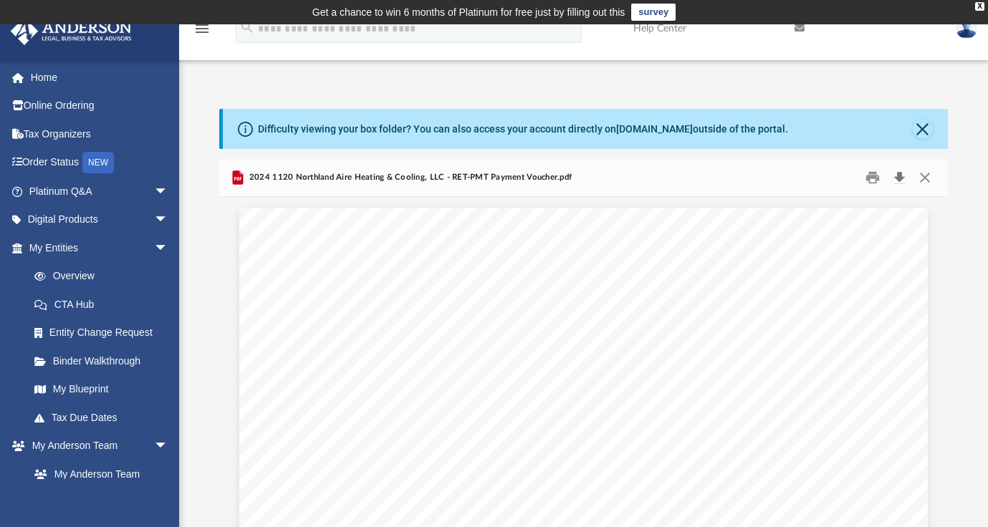
click at [898, 175] on button "Download" at bounding box center [900, 178] width 26 height 22
click at [923, 172] on button "Close" at bounding box center [925, 178] width 26 height 22
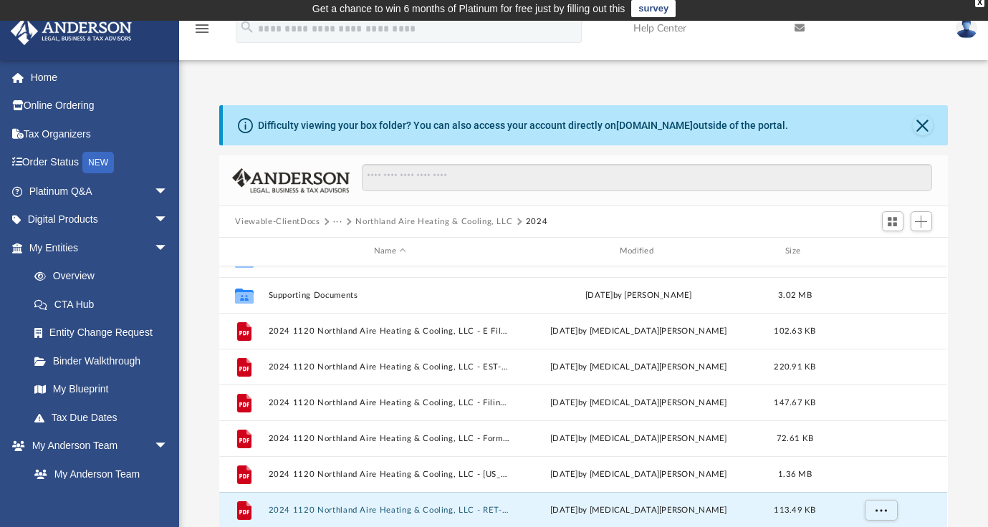
scroll to position [334, 0]
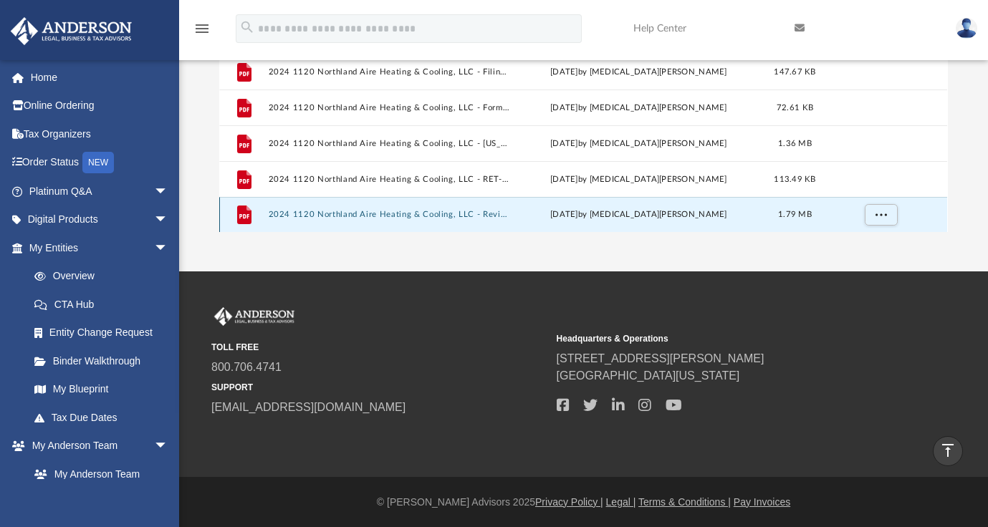
click at [422, 210] on button "2024 1120 Northland Aire Heating & Cooling, LLC - Review Copy.pdf" at bounding box center [390, 214] width 243 height 9
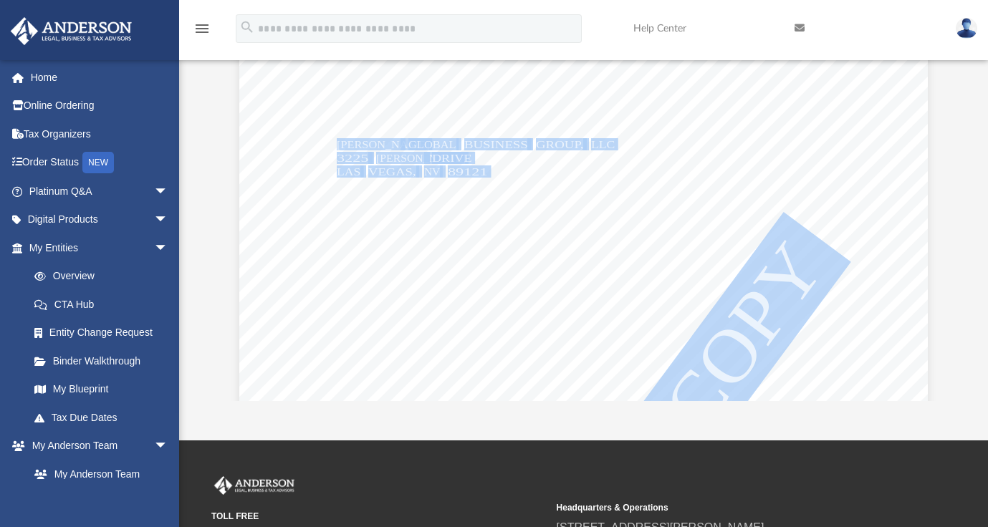
scroll to position [0, 0]
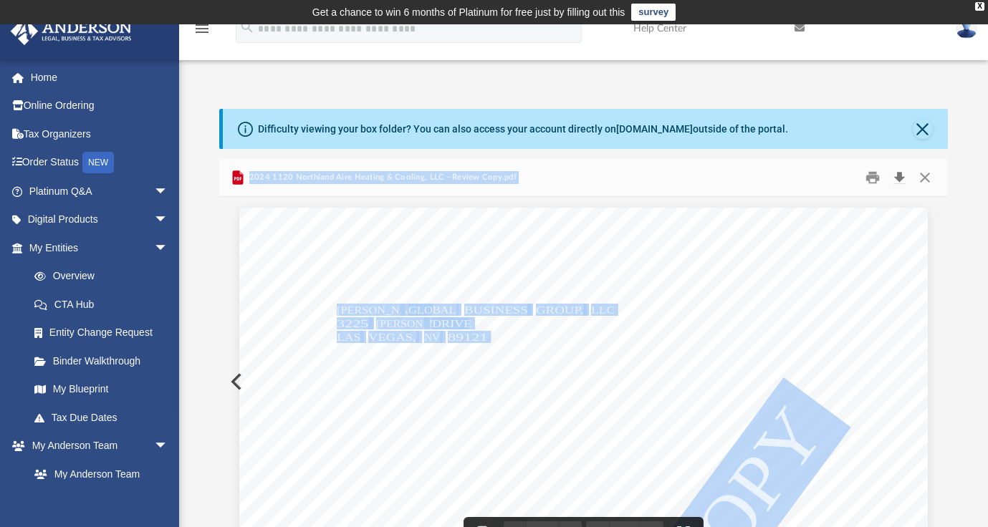
click at [897, 169] on button "Download" at bounding box center [900, 178] width 26 height 22
click at [900, 180] on button "Download" at bounding box center [900, 178] width 26 height 22
click at [929, 178] on button "Close" at bounding box center [925, 178] width 26 height 22
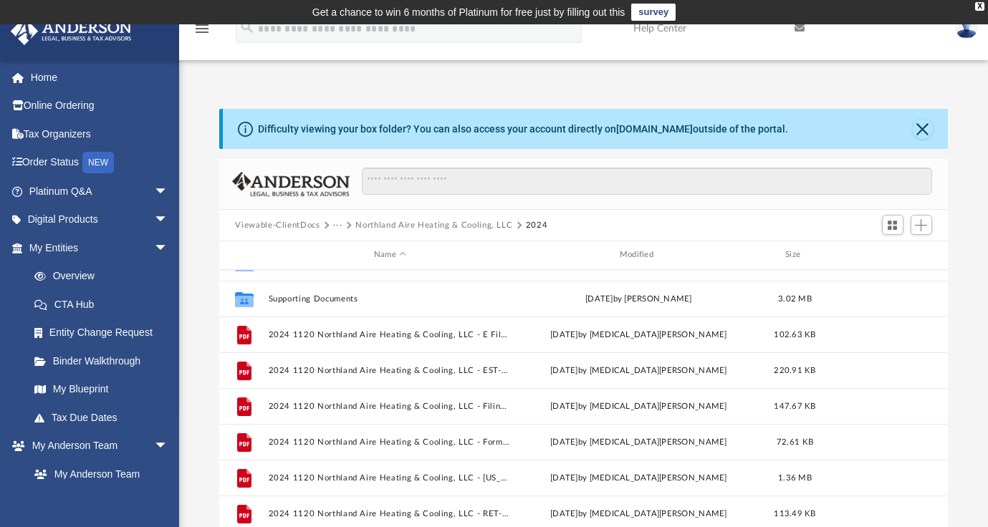
scroll to position [285, 0]
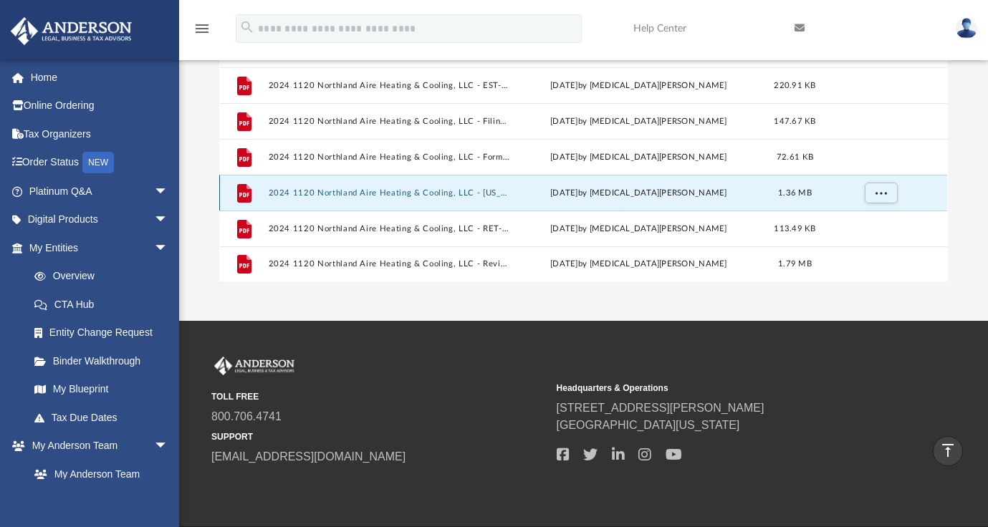
click at [430, 190] on button "2024 1120 Northland Aire Heating & Cooling, LLC - [US_STATE] Business Corporati…" at bounding box center [390, 192] width 243 height 9
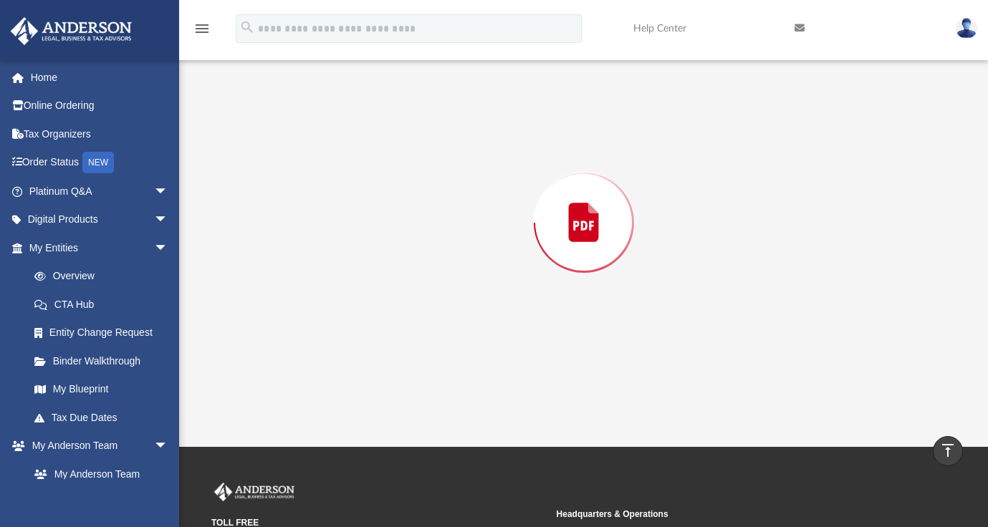
click at [430, 190] on div "Preview" at bounding box center [583, 223] width 728 height 370
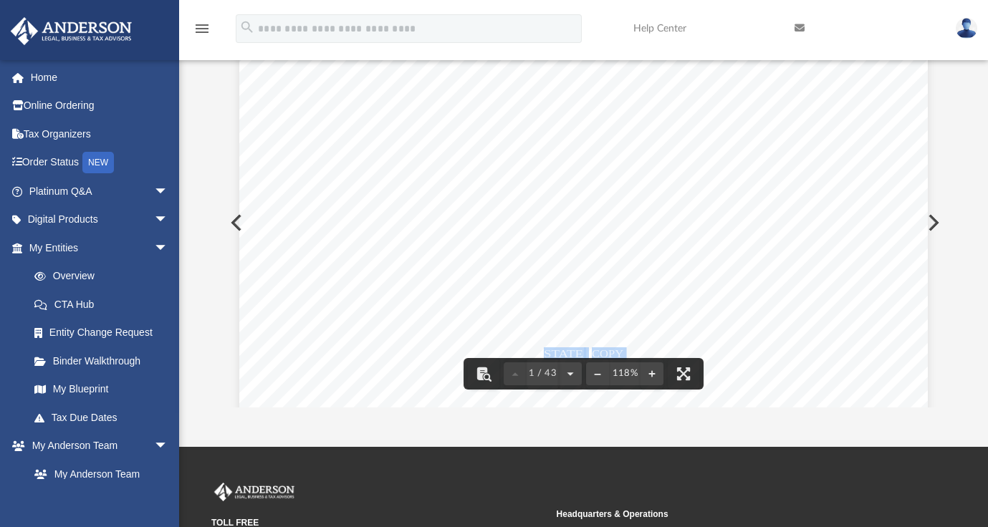
click at [940, 218] on button "Preview" at bounding box center [932, 223] width 32 height 40
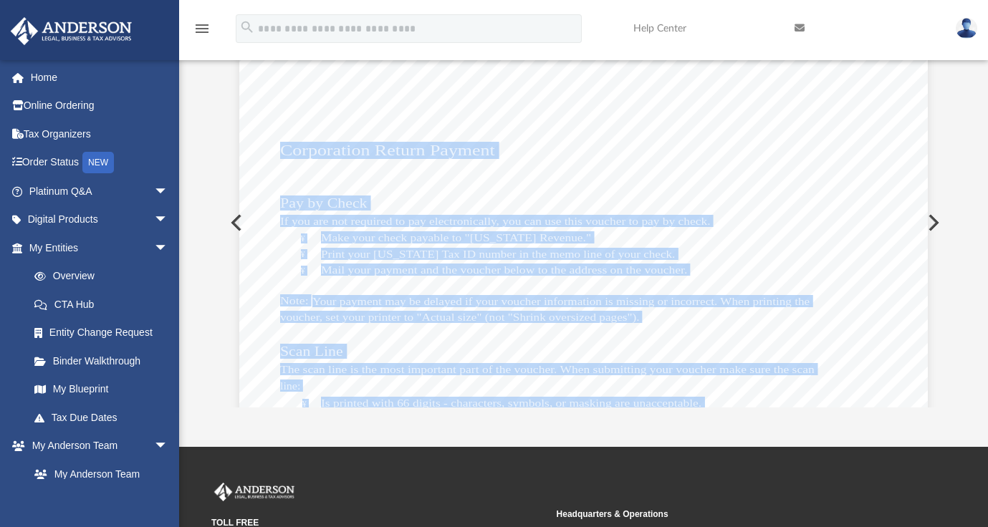
click at [932, 221] on button "Preview" at bounding box center [932, 223] width 32 height 40
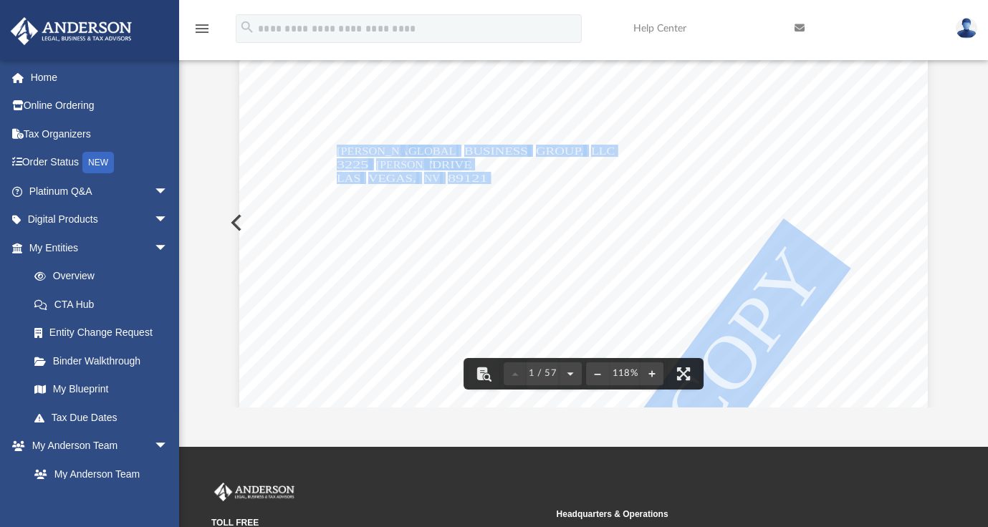
click at [231, 221] on button "Preview" at bounding box center [235, 223] width 32 height 40
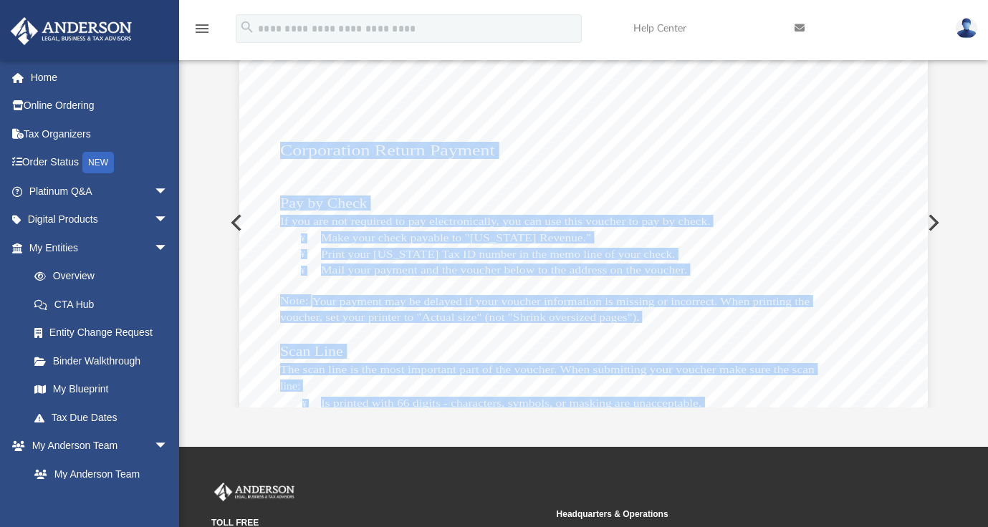
click at [231, 220] on button "Preview" at bounding box center [235, 223] width 32 height 40
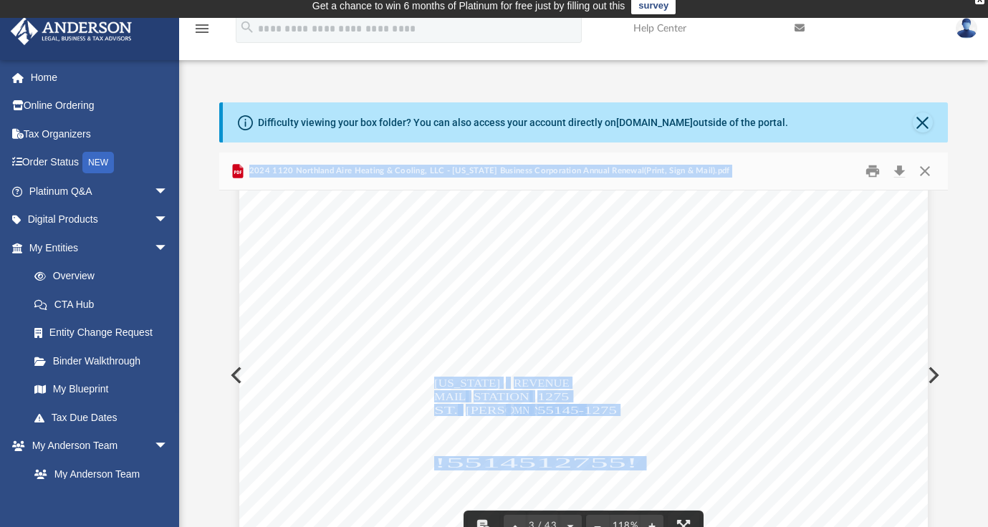
scroll to position [2330, 0]
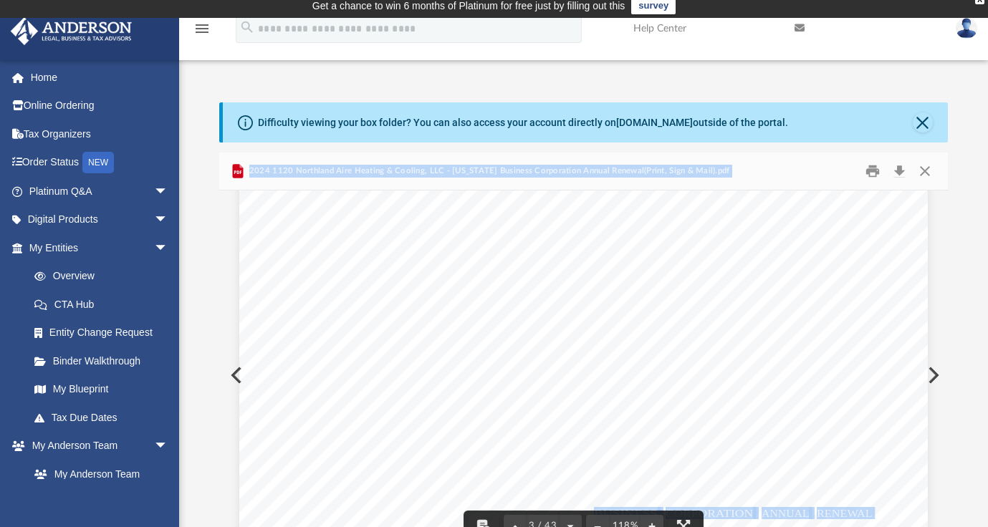
click at [227, 376] on button "Preview" at bounding box center [235, 375] width 32 height 40
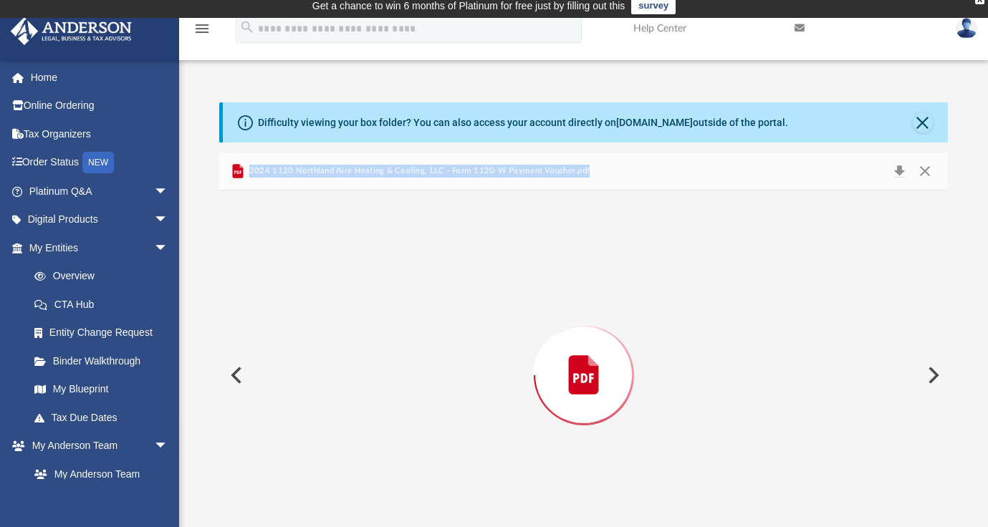
scroll to position [39, 0]
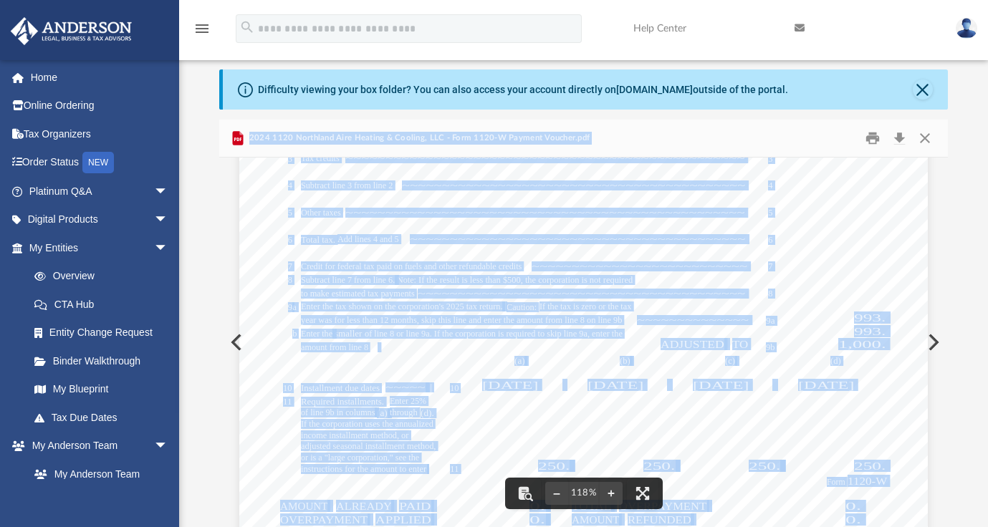
scroll to position [0, 0]
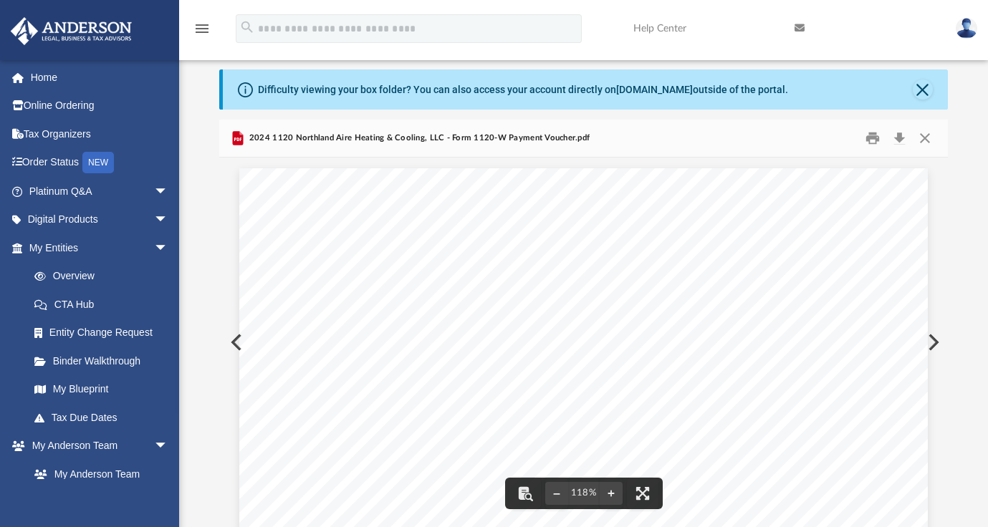
click at [959, 121] on div "Difficulty viewing your box folder? You can also access your account directly o…" at bounding box center [583, 298] width 809 height 458
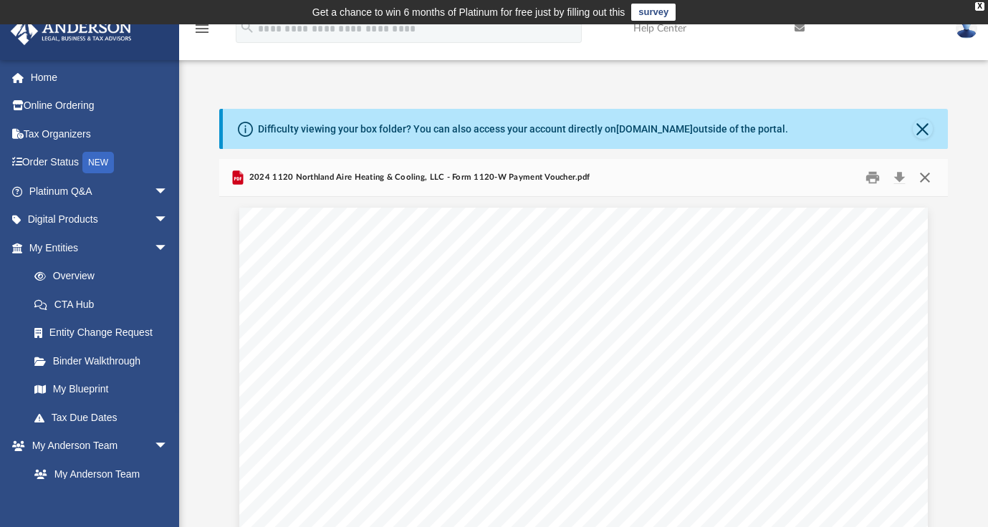
click at [927, 176] on button "Close" at bounding box center [925, 178] width 26 height 22
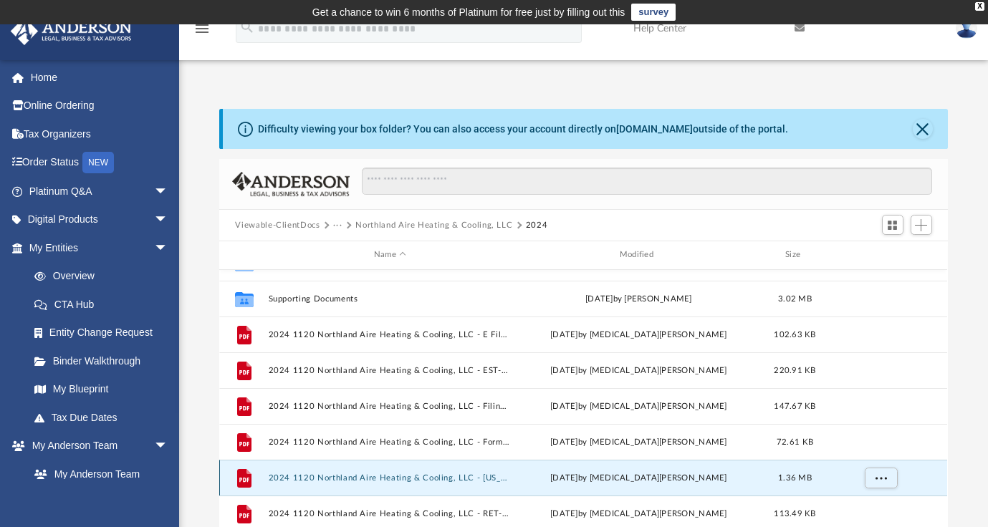
click at [436, 476] on button "2024 1120 Northland Aire Heating & Cooling, LLC - [US_STATE] Business Corporati…" at bounding box center [390, 477] width 243 height 9
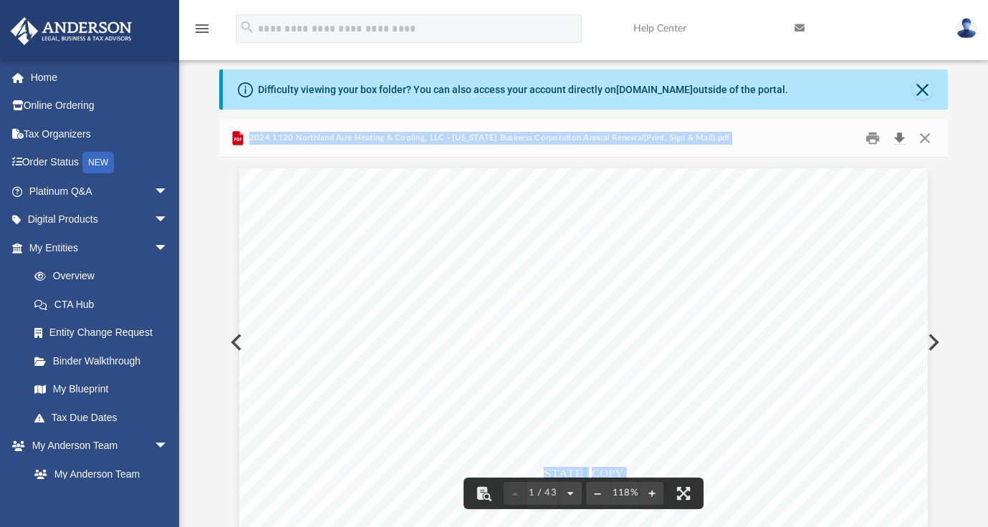
click at [899, 138] on button "Download" at bounding box center [900, 138] width 26 height 22
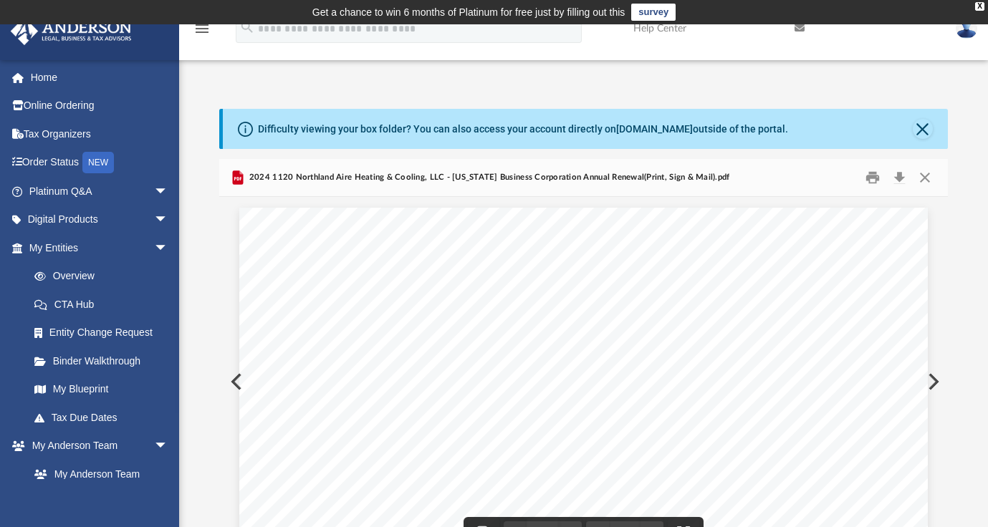
click at [939, 202] on div "2024 1120 Northland Aire Heating & Cooling, LLC - Minnesota Business Corporatio…" at bounding box center [583, 362] width 728 height 407
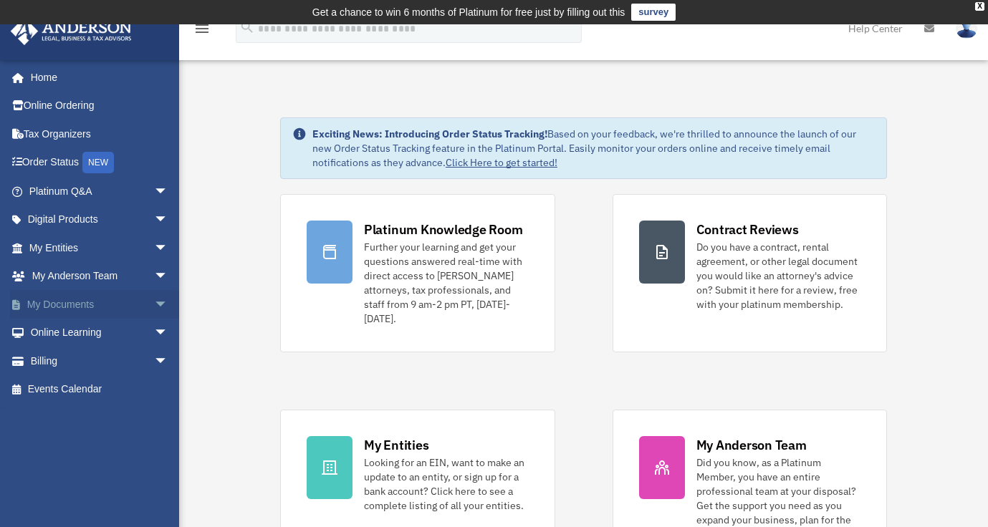
click at [87, 294] on link "My Documents arrow_drop_down" at bounding box center [100, 304] width 180 height 29
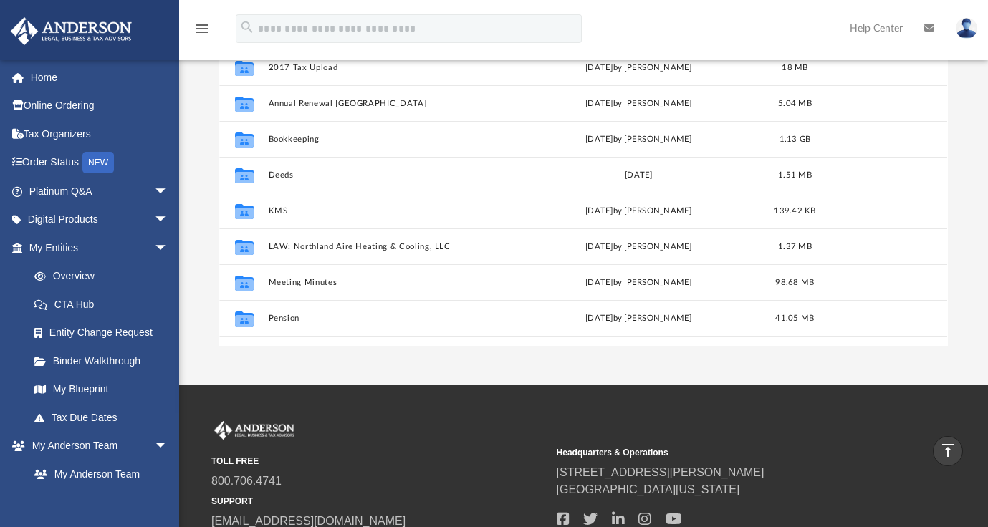
scroll to position [61, 0]
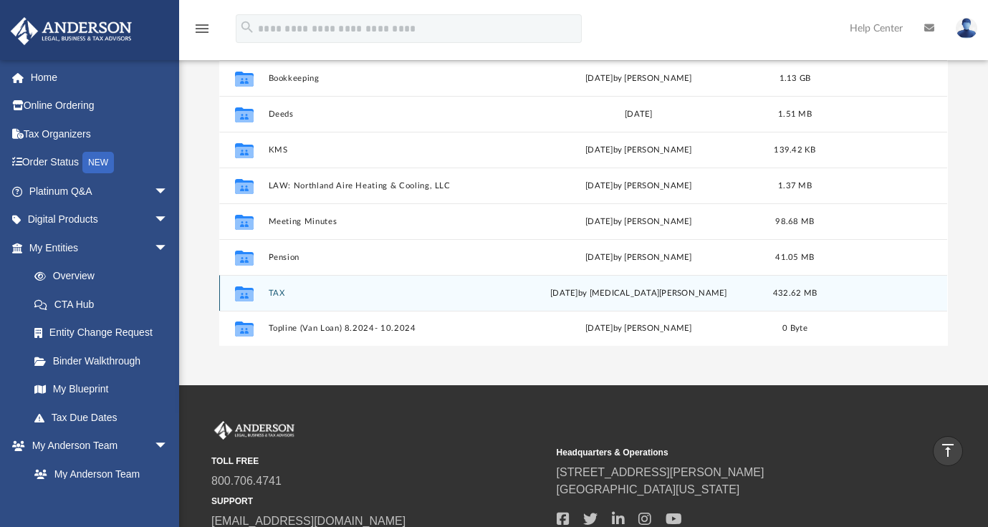
click at [274, 298] on div "Collaborated Folder TAX [DATE] by [MEDICAL_DATA][PERSON_NAME] 432.62 MB" at bounding box center [583, 293] width 728 height 36
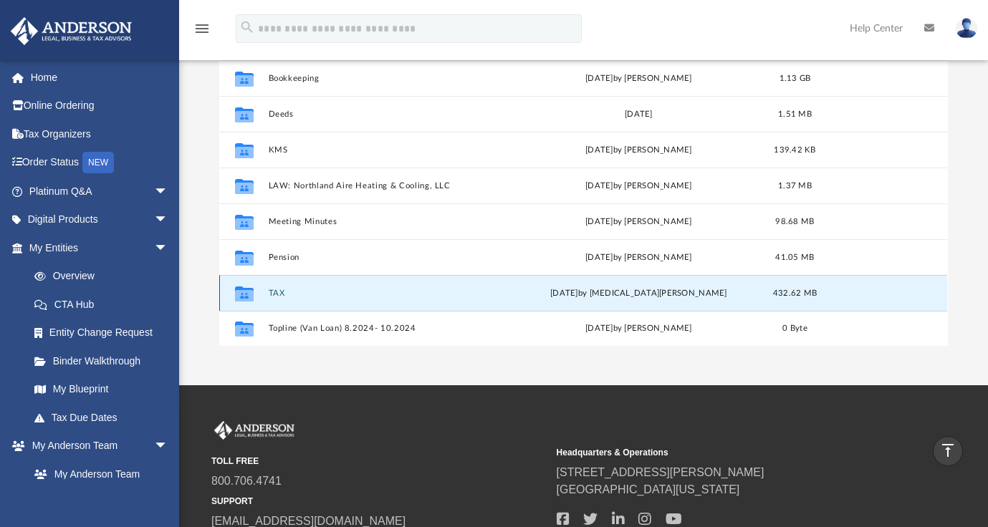
click at [277, 294] on button "TAX" at bounding box center [390, 293] width 243 height 9
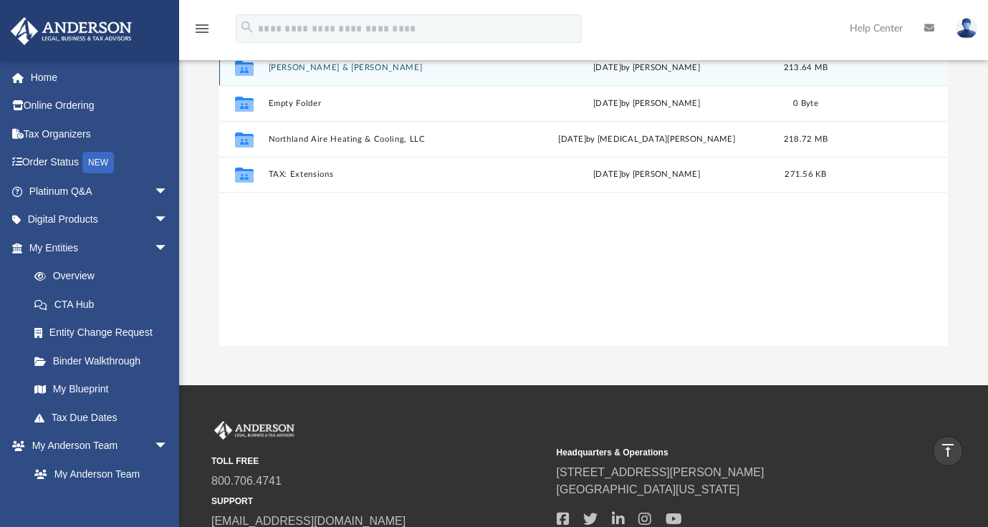
scroll to position [0, 0]
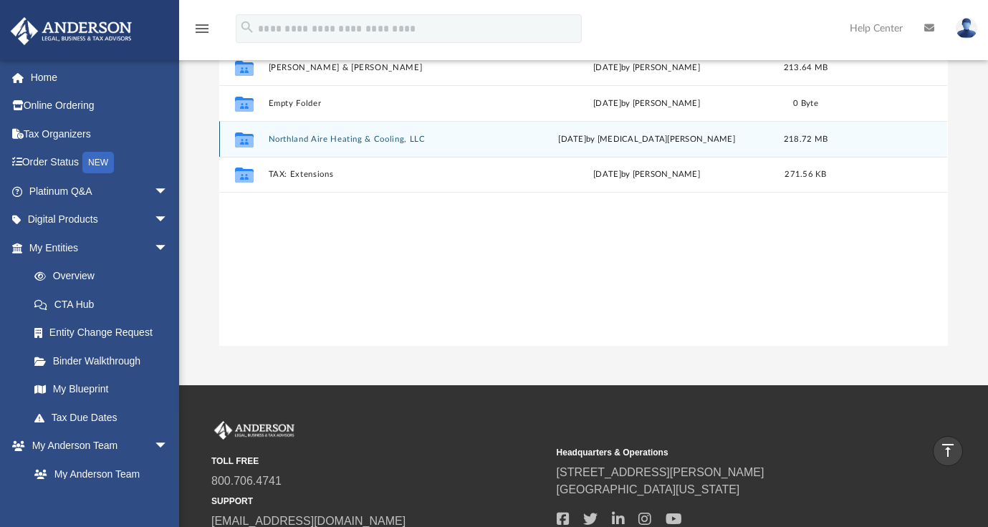
click at [382, 138] on button "Northland Aire Heating & Cooling, LLC" at bounding box center [393, 139] width 248 height 9
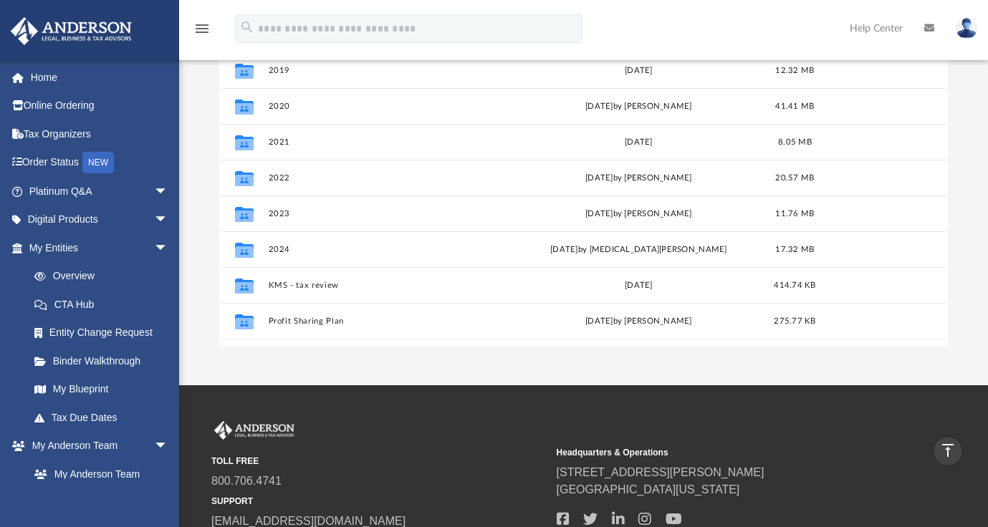
scroll to position [104, 0]
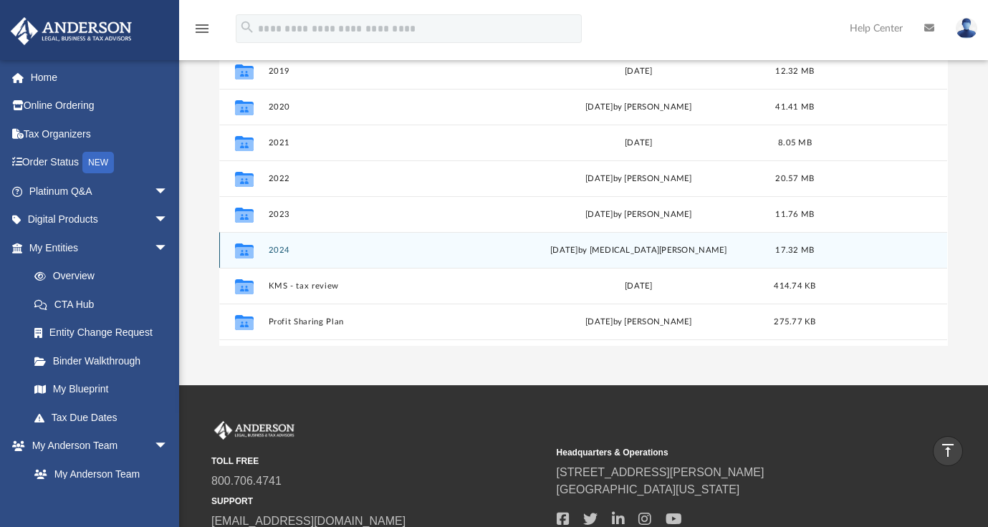
click at [285, 246] on button "2024" at bounding box center [390, 250] width 243 height 9
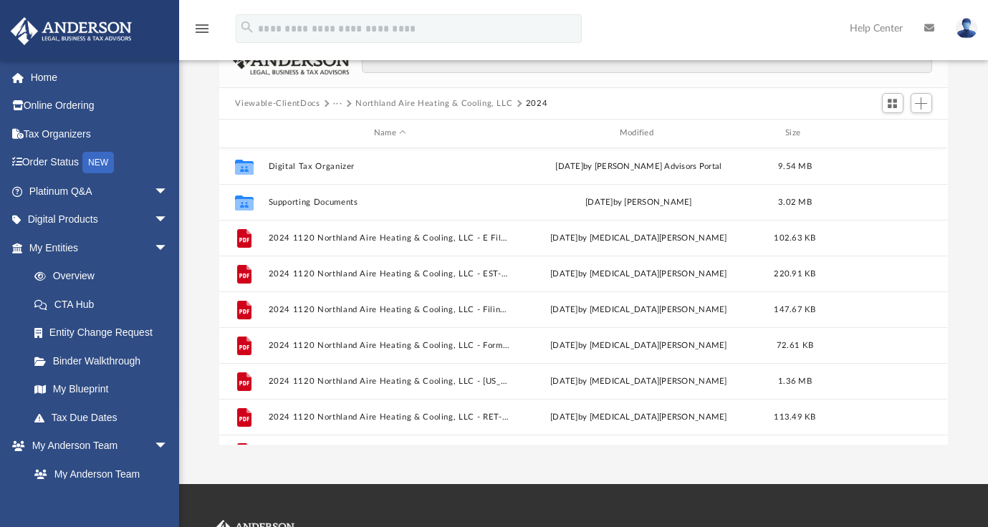
scroll to position [25, 0]
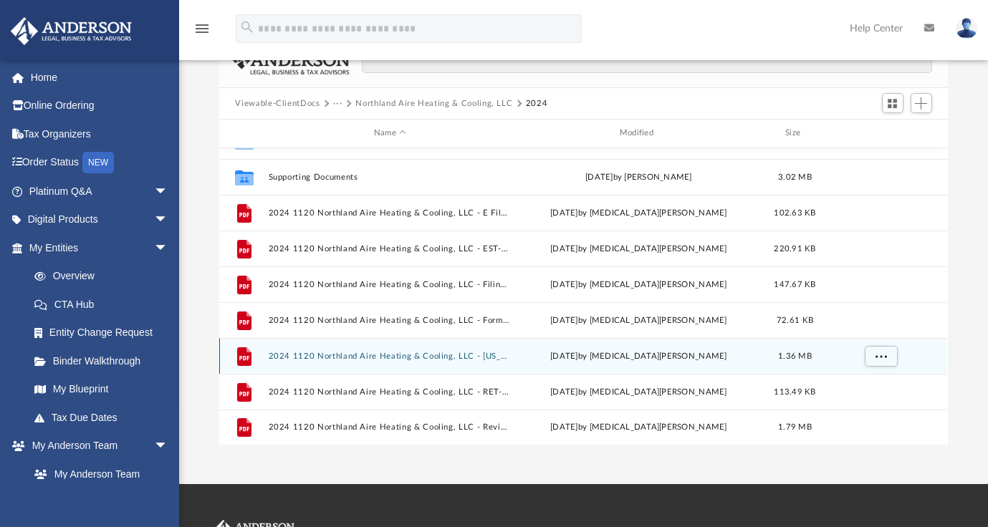
click at [378, 354] on button "2024 1120 Northland Aire Heating & Cooling, LLC - [US_STATE] Business Corporati…" at bounding box center [390, 356] width 243 height 9
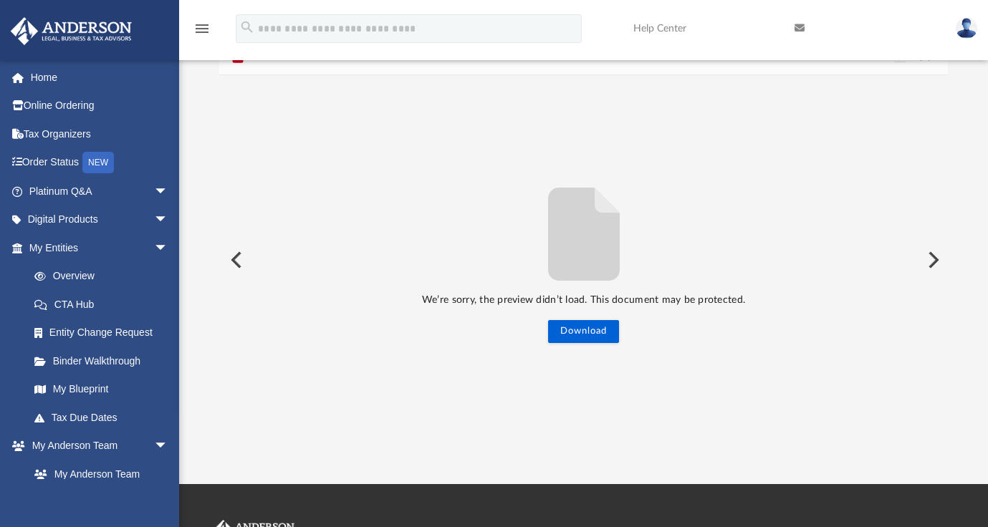
click at [234, 254] on button "Preview" at bounding box center [235, 260] width 32 height 40
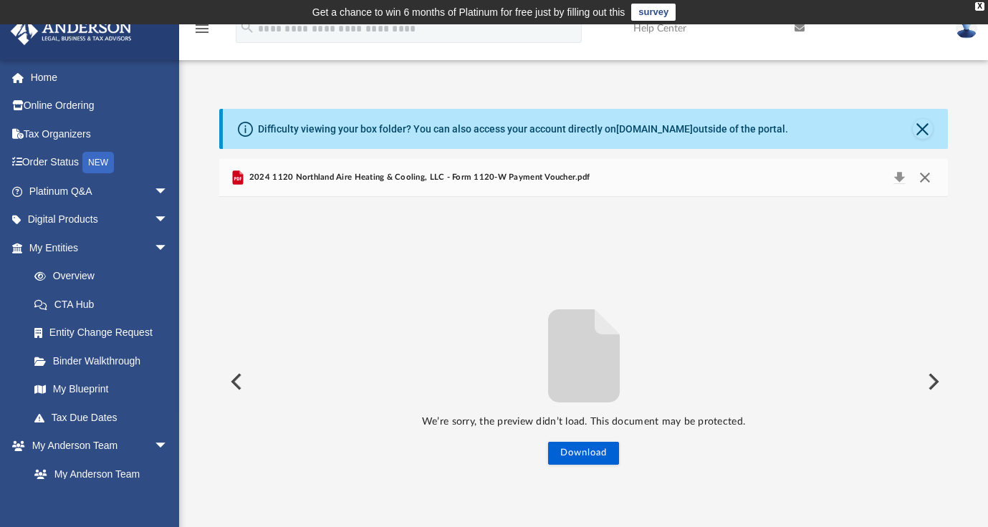
click at [925, 170] on button "Close" at bounding box center [925, 178] width 26 height 20
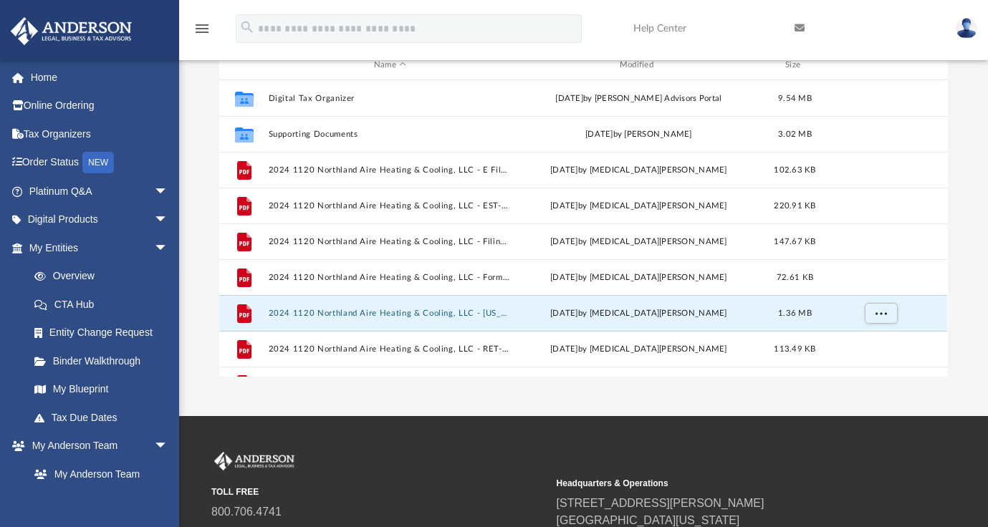
scroll to position [25, 0]
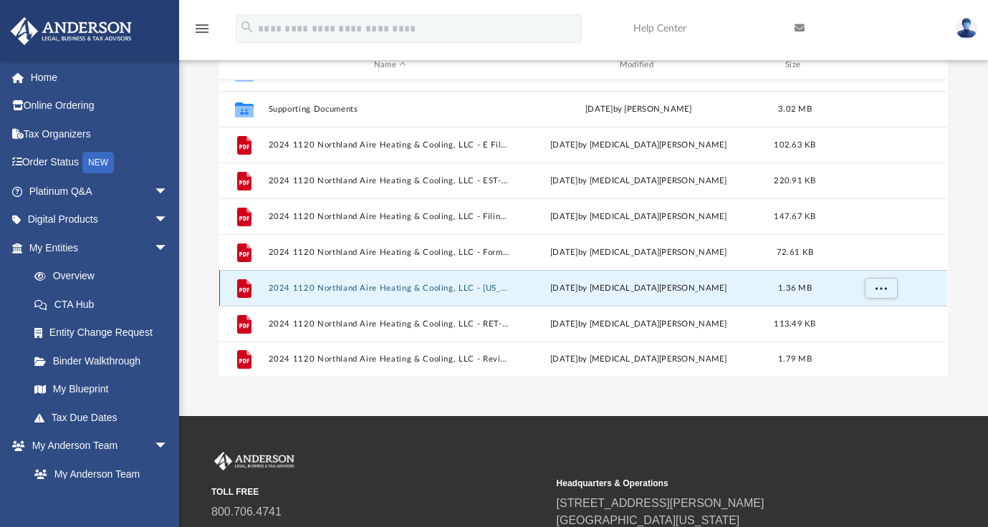
click at [465, 284] on button "2024 1120 Northland Aire Heating & Cooling, LLC - [US_STATE] Business Corporati…" at bounding box center [390, 288] width 243 height 9
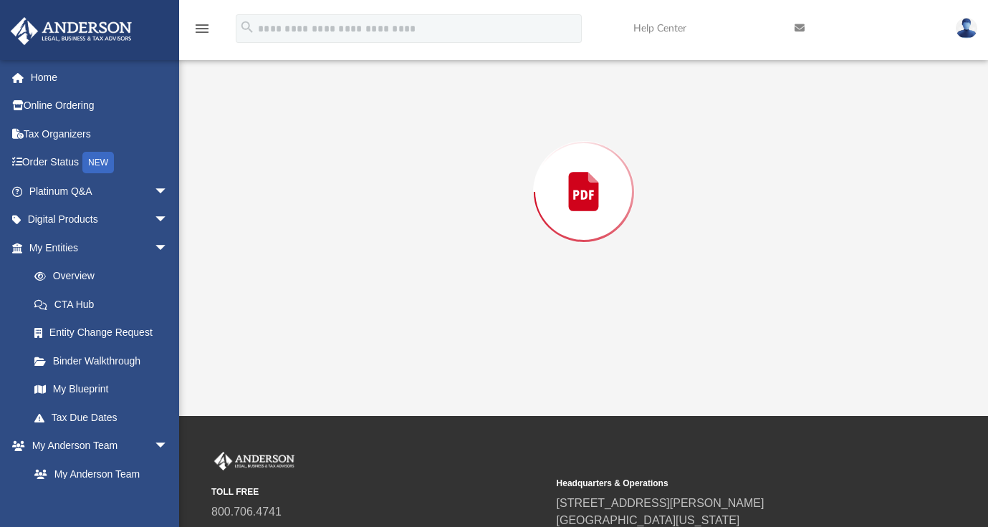
scroll to position [159, 0]
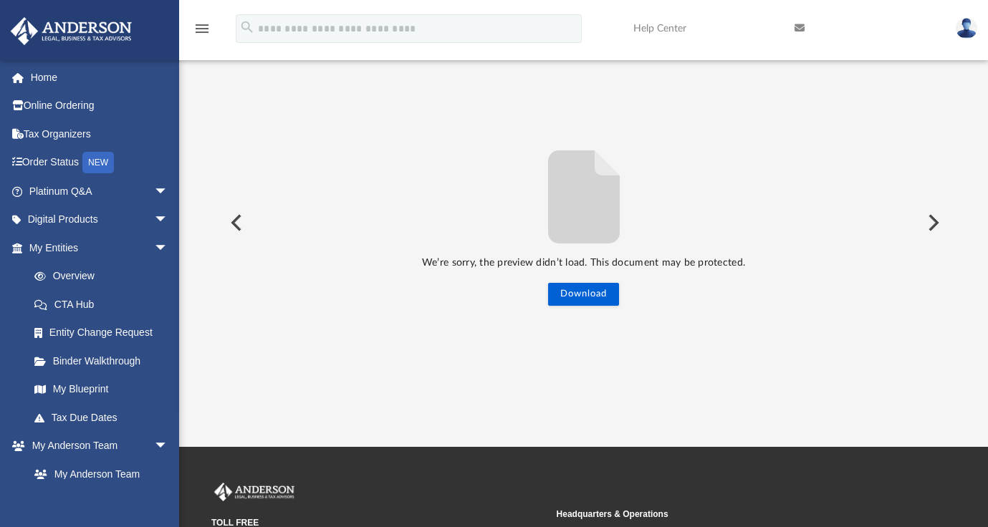
click at [232, 221] on button "Preview" at bounding box center [235, 223] width 32 height 40
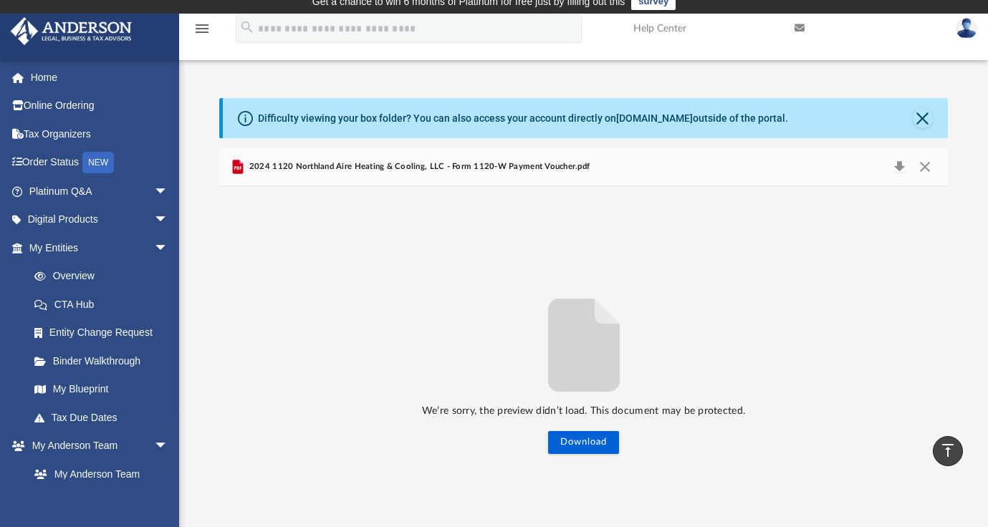
scroll to position [9, 0]
